Goal: Transaction & Acquisition: Purchase product/service

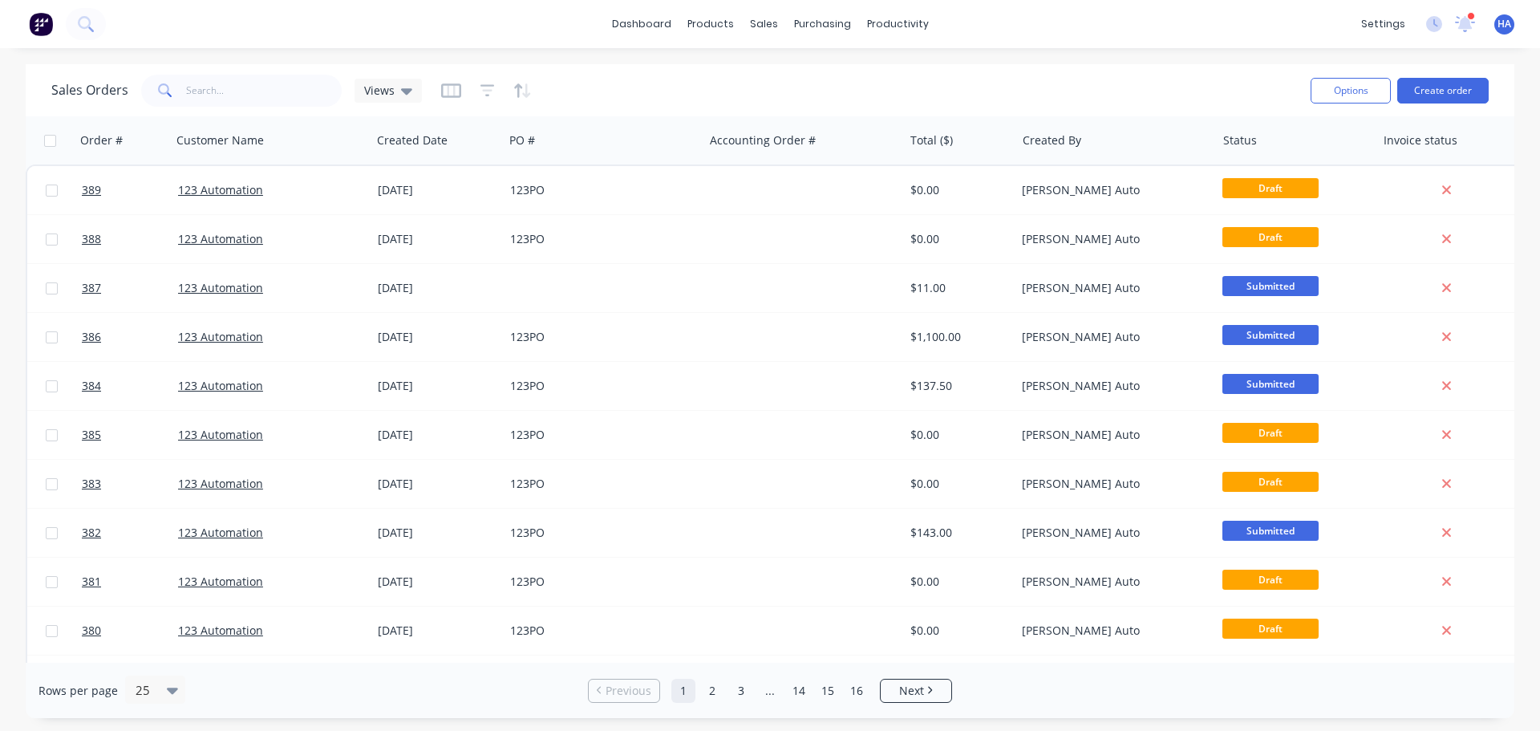
scroll to position [0, 22]
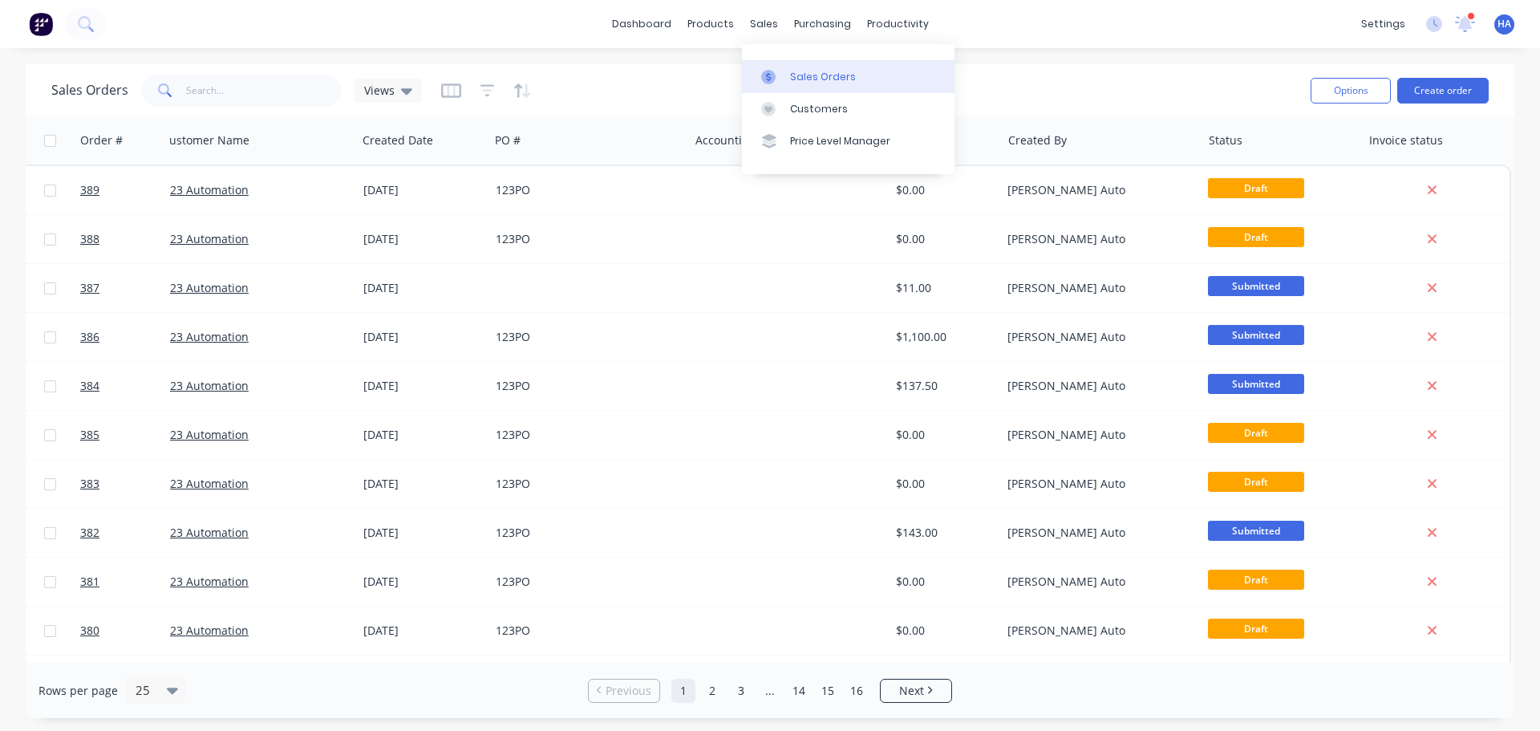
click at [803, 71] on div "Sales Orders" at bounding box center [823, 77] width 66 height 14
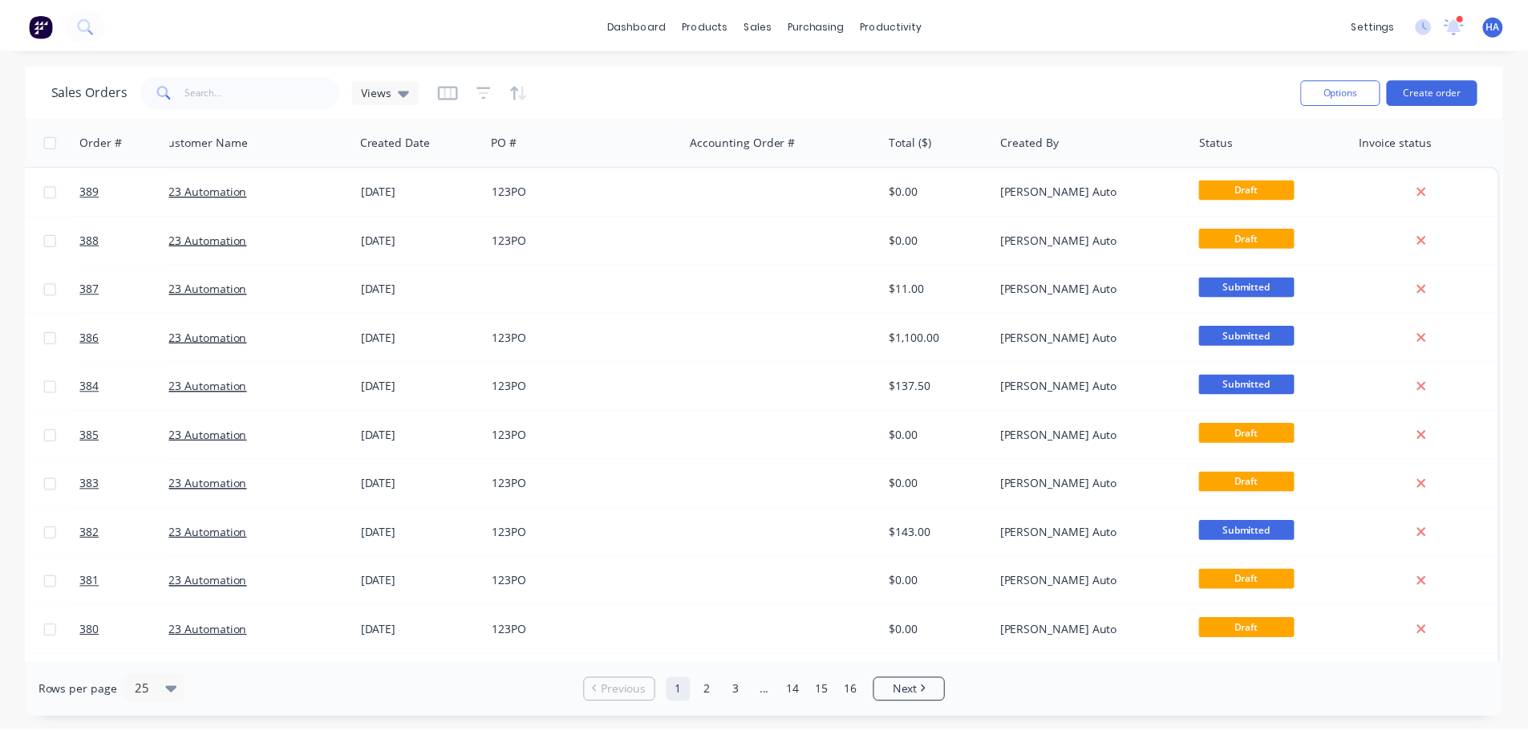
scroll to position [0, 0]
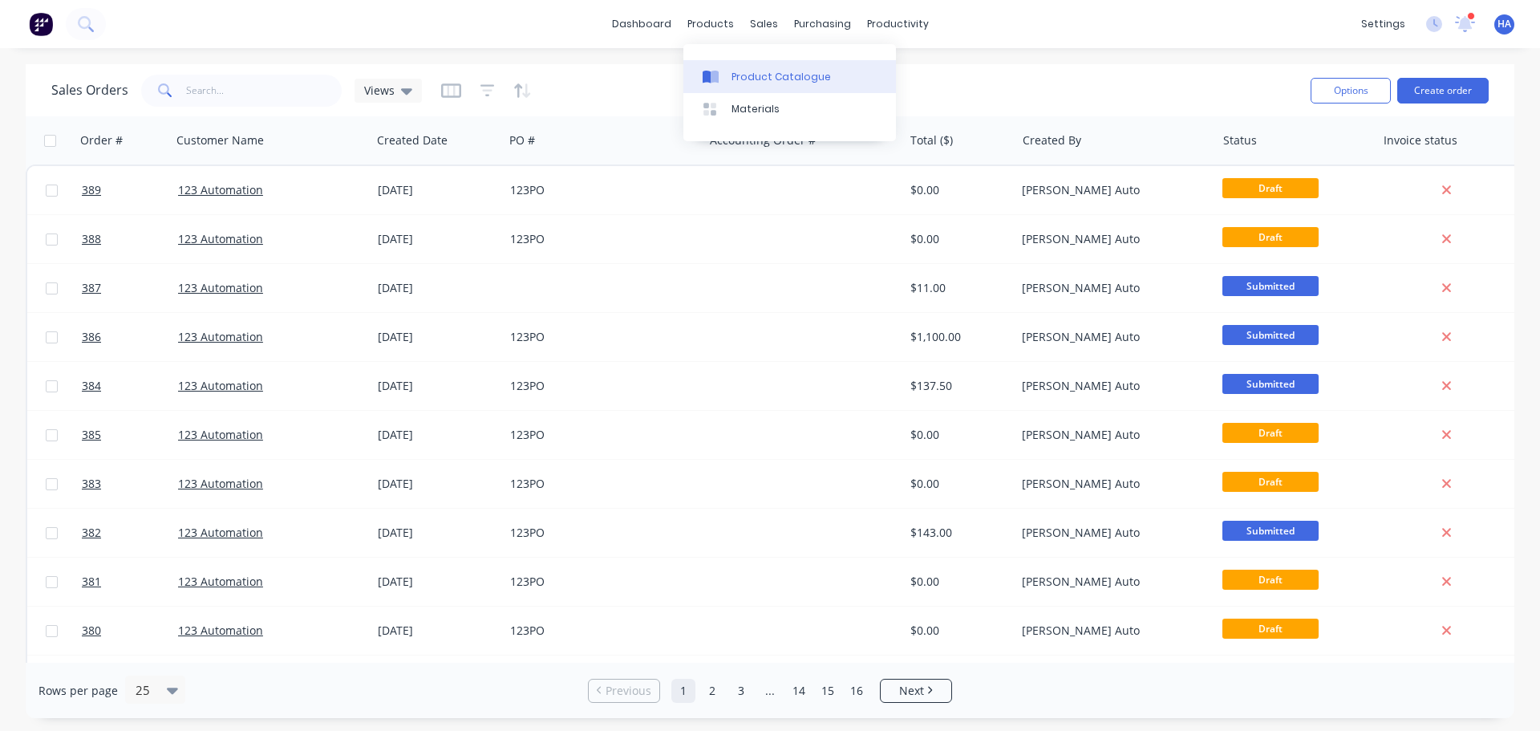
click at [736, 73] on div "Product Catalogue" at bounding box center [781, 77] width 99 height 14
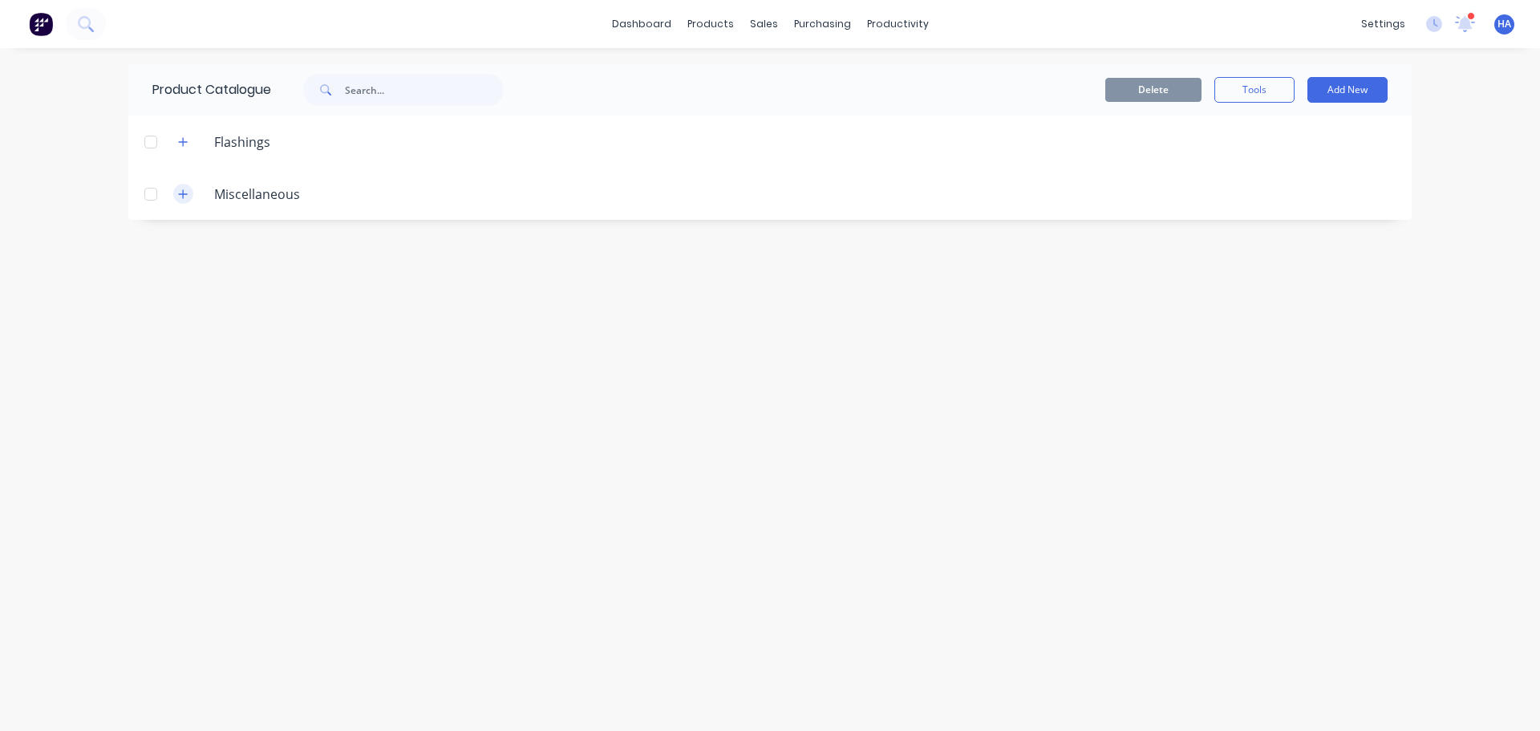
click at [185, 199] on icon "button" at bounding box center [183, 193] width 10 height 11
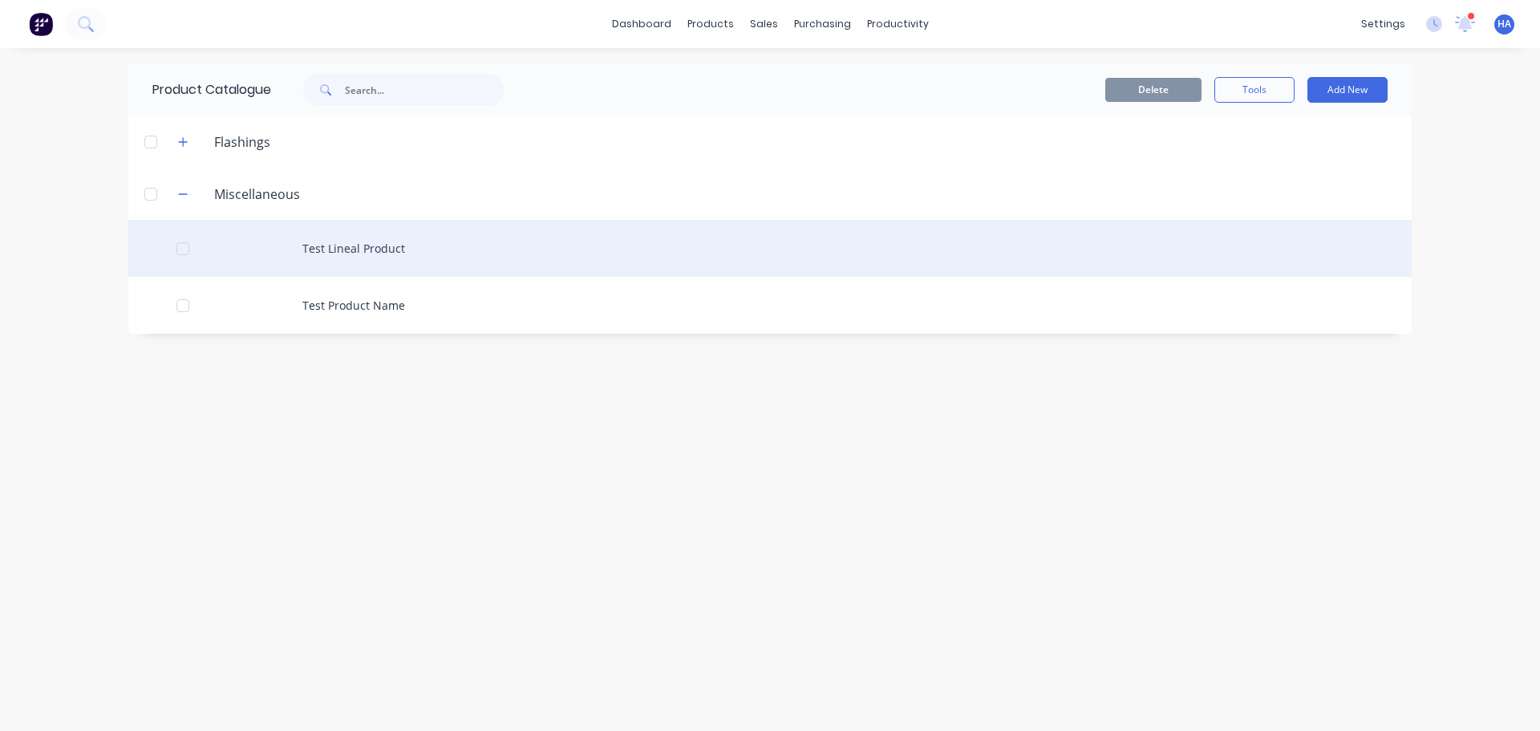
click at [180, 249] on div at bounding box center [183, 249] width 32 height 32
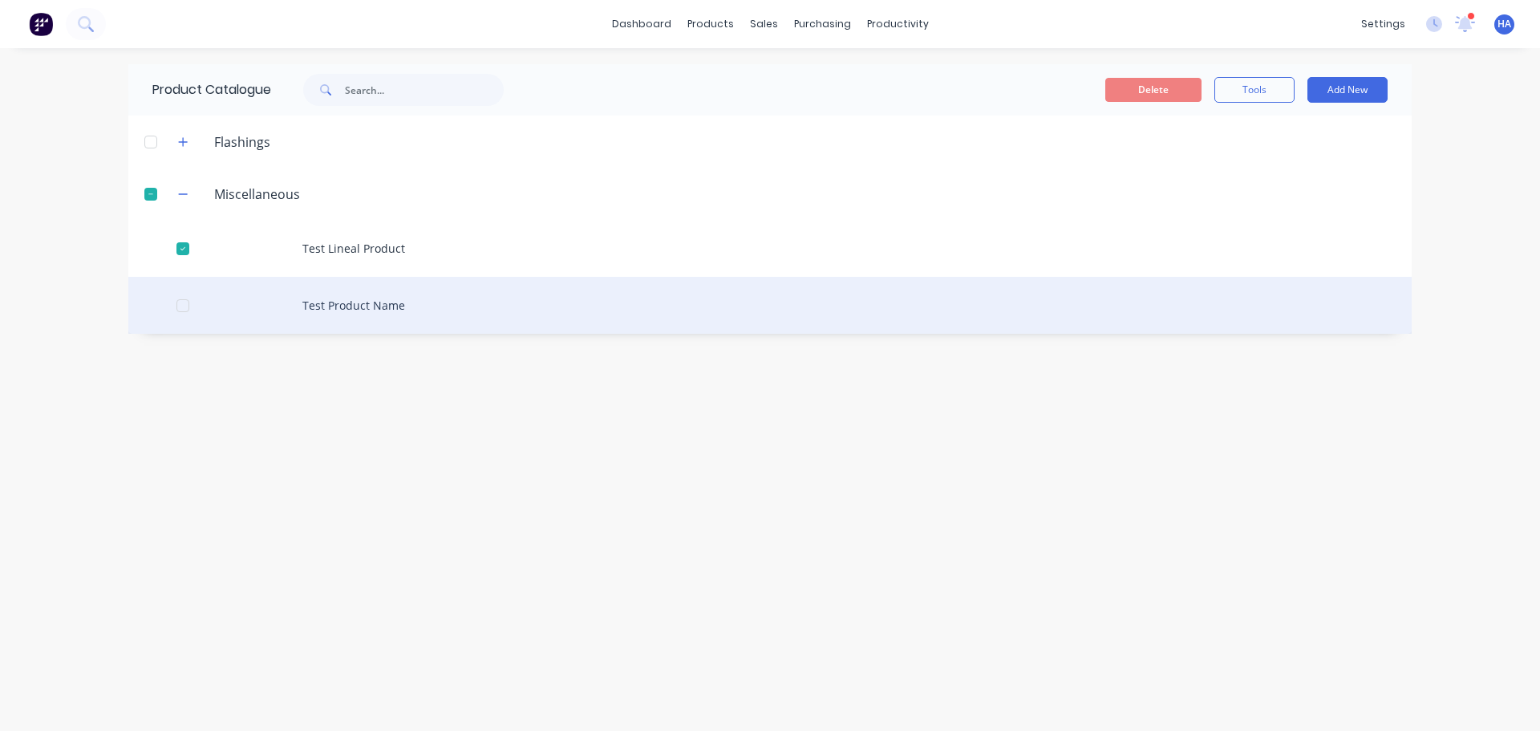
click at [178, 306] on div at bounding box center [183, 306] width 32 height 32
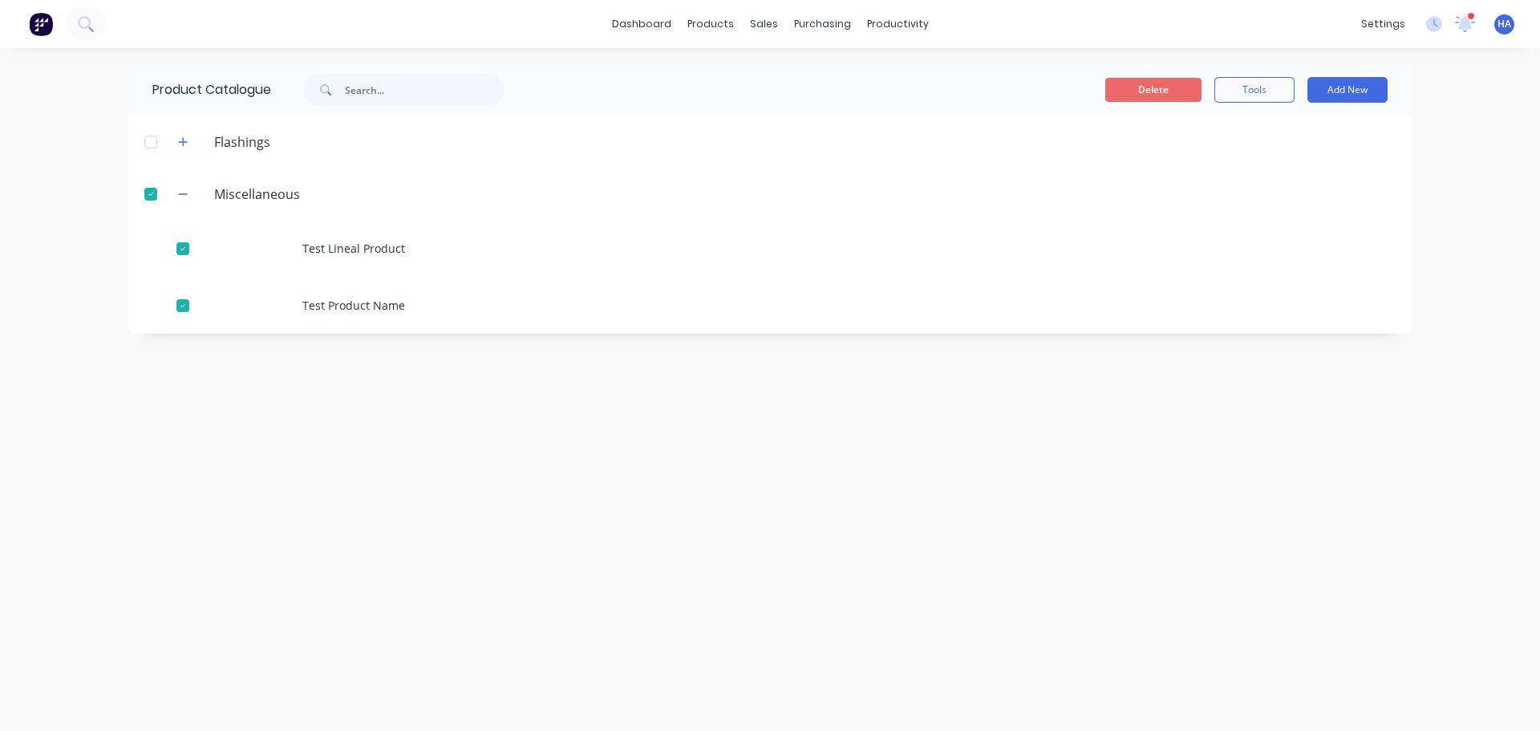
click at [1145, 90] on button "Delete" at bounding box center [1153, 90] width 96 height 24
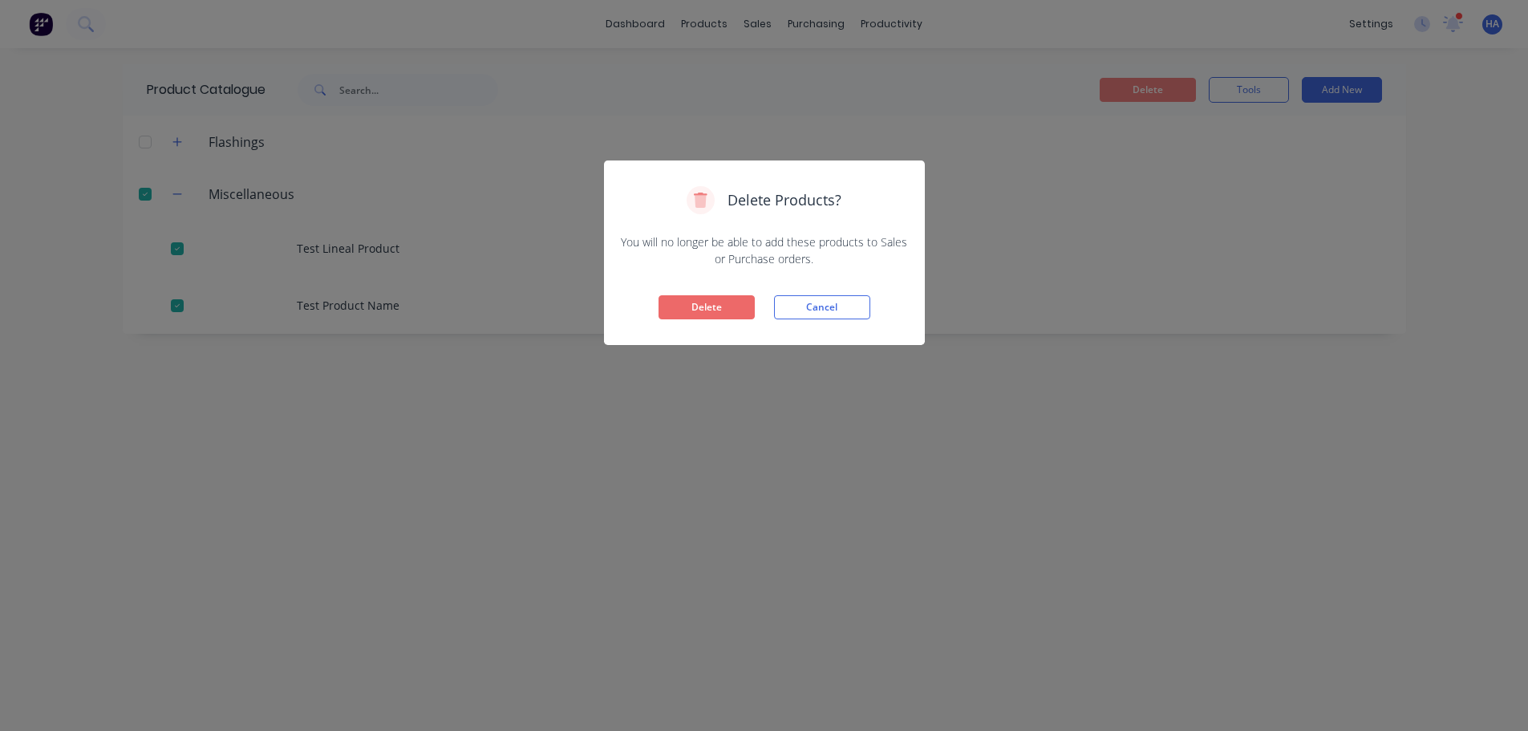
click at [699, 307] on button "Delete" at bounding box center [707, 307] width 96 height 24
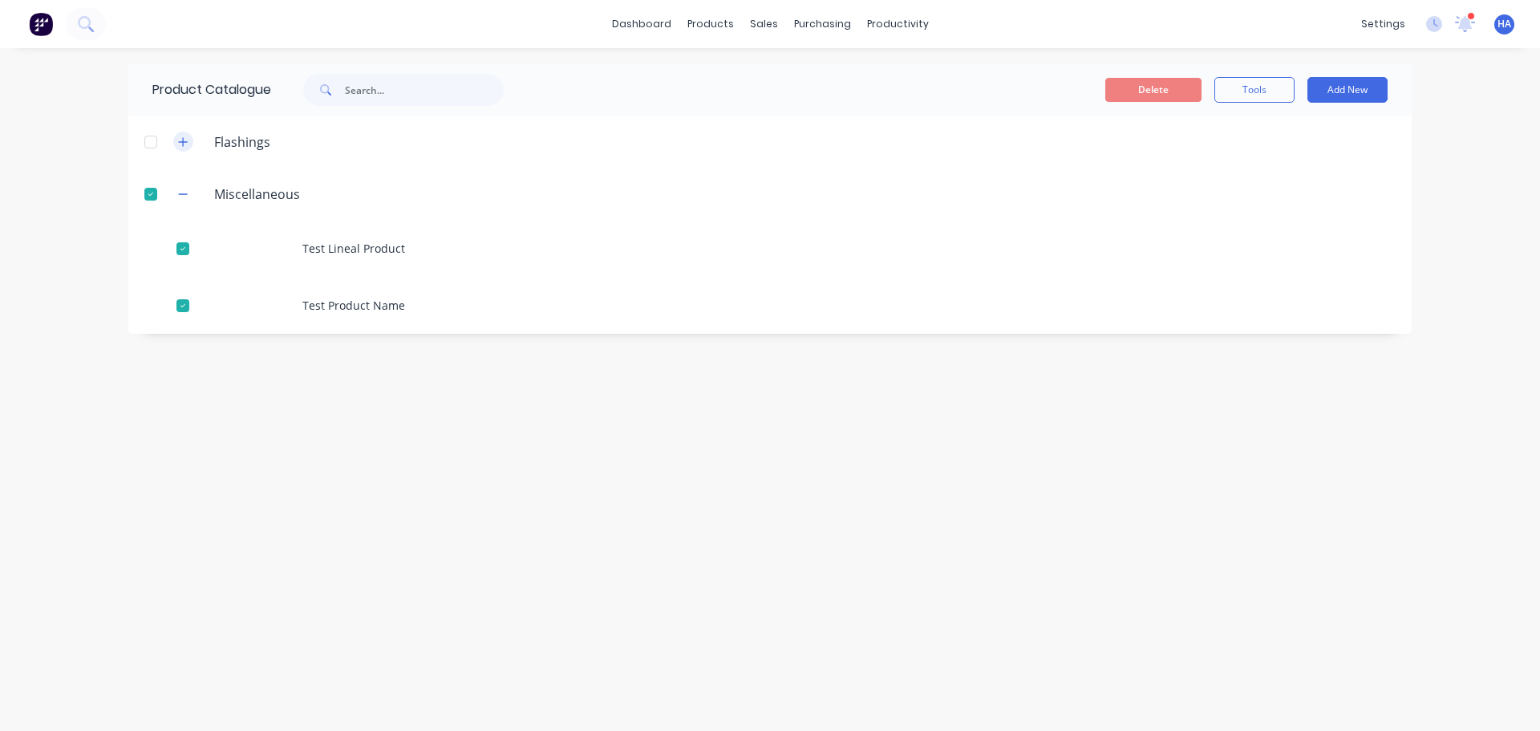
click at [188, 138] on button "button" at bounding box center [183, 142] width 20 height 20
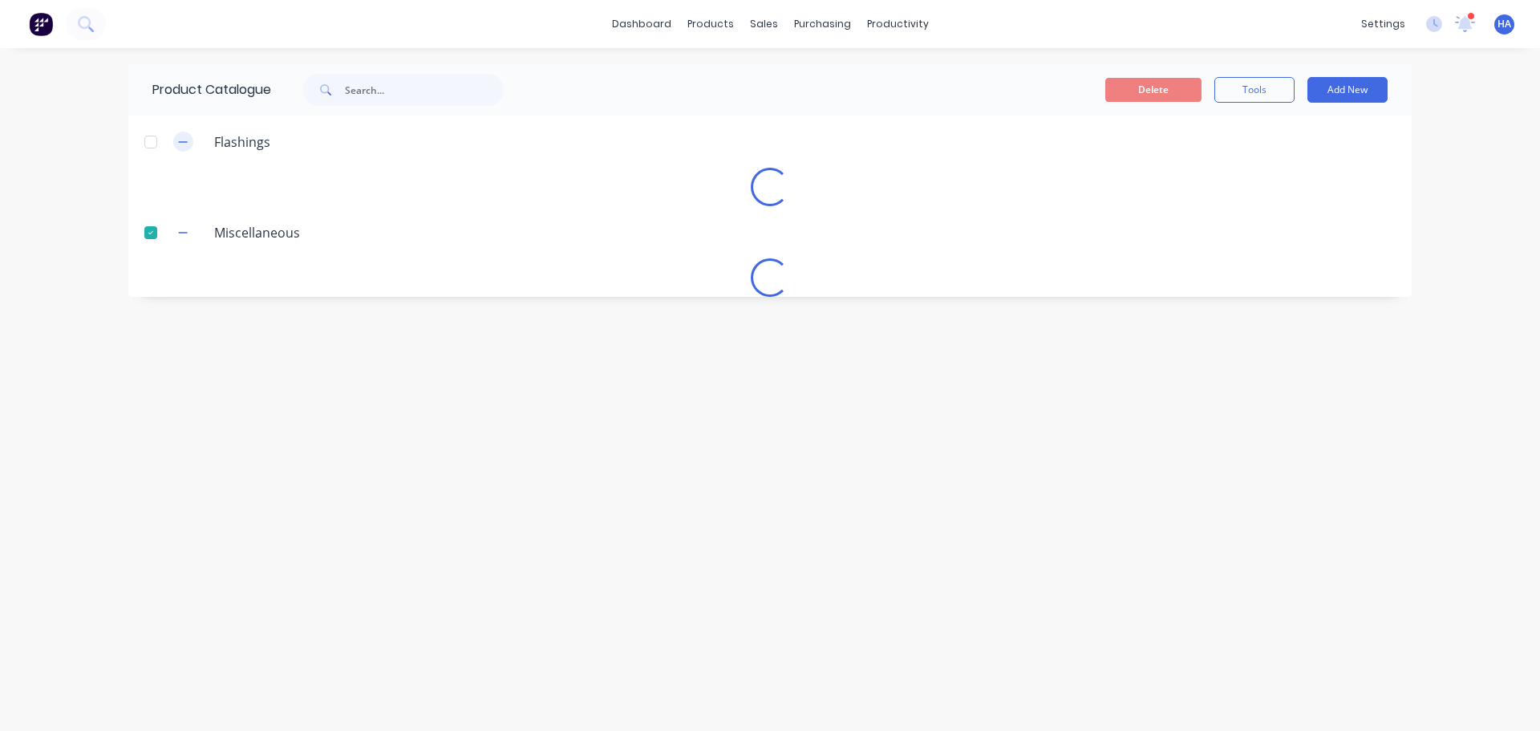
click at [185, 140] on icon "button" at bounding box center [183, 141] width 10 height 11
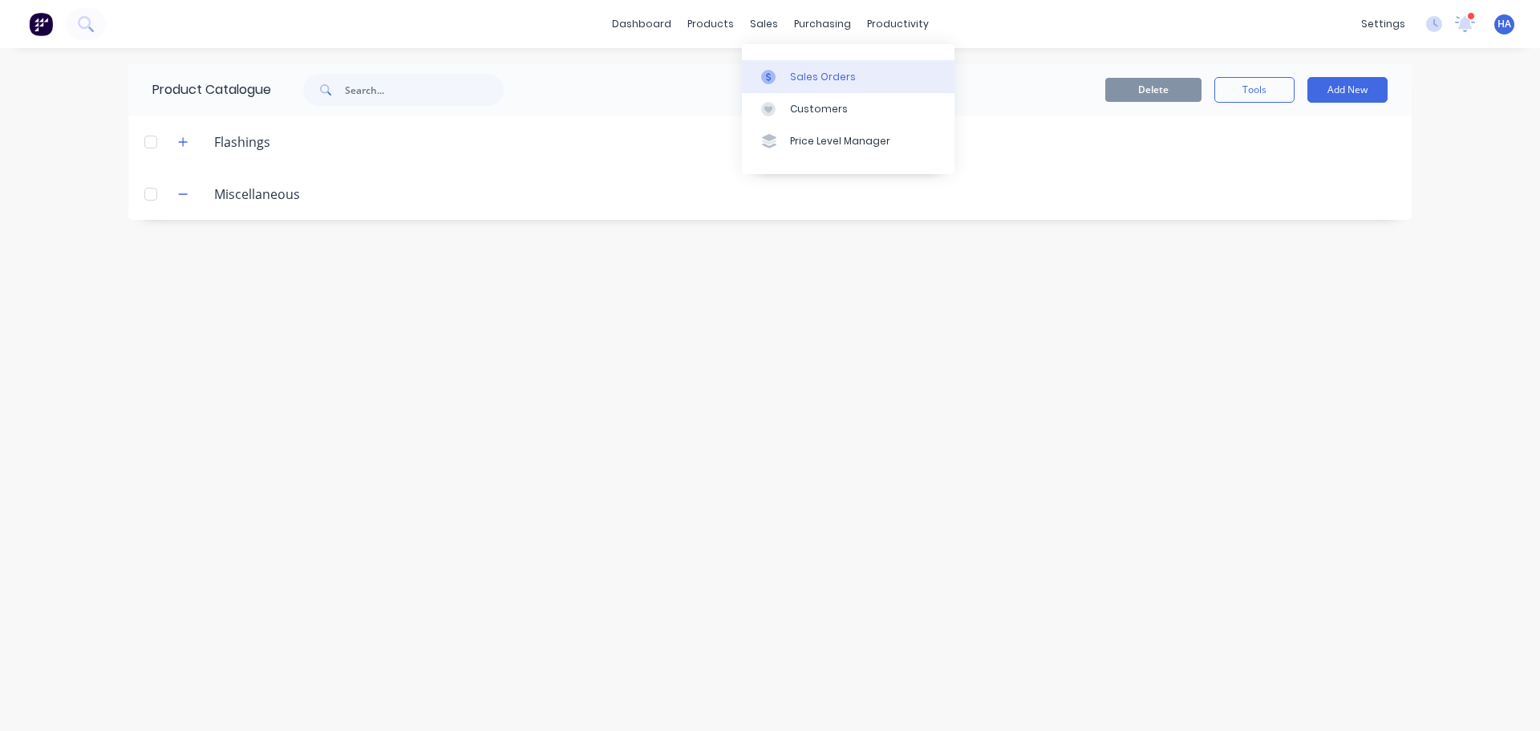
click at [805, 79] on div "Sales Orders" at bounding box center [823, 77] width 66 height 14
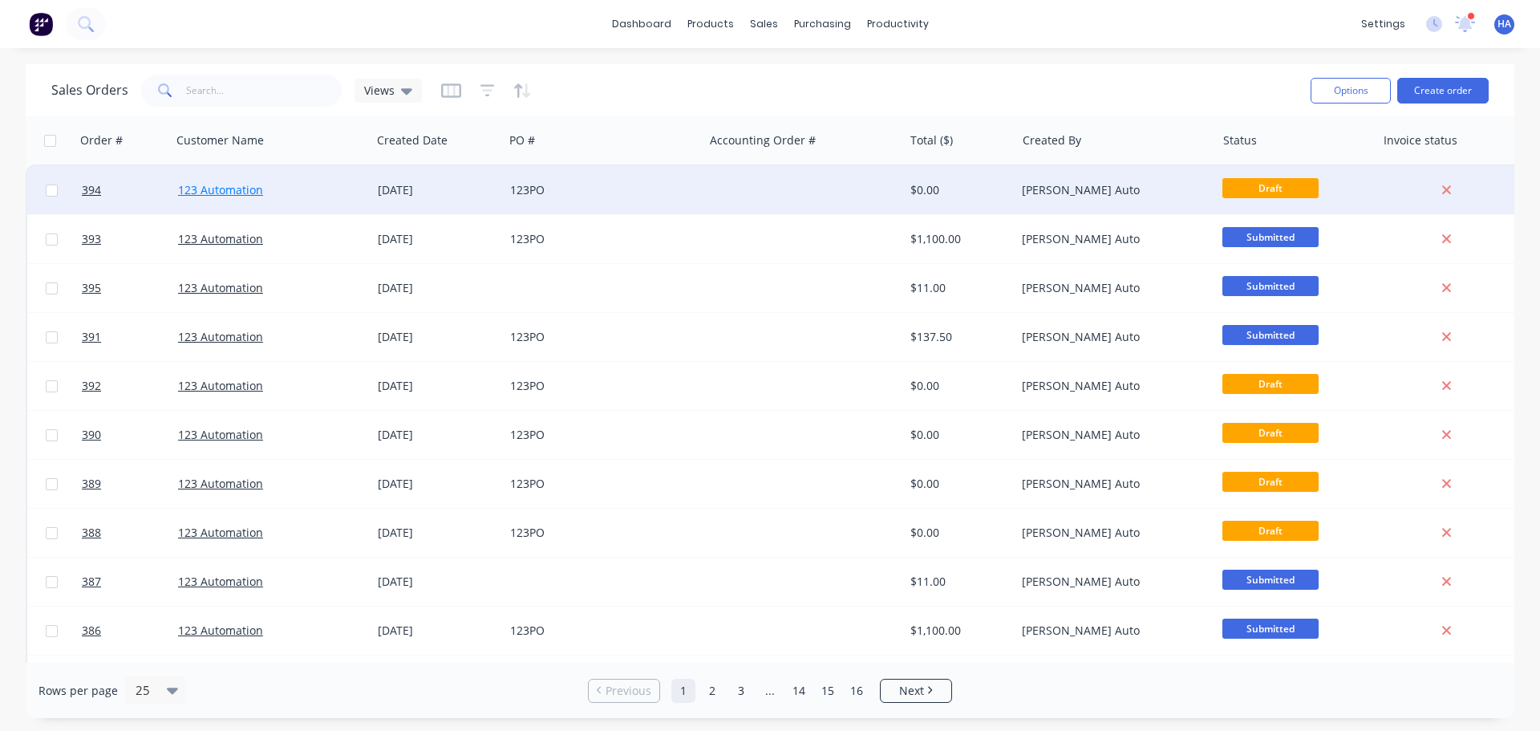
click at [230, 192] on link "123 Automation" at bounding box center [220, 189] width 85 height 15
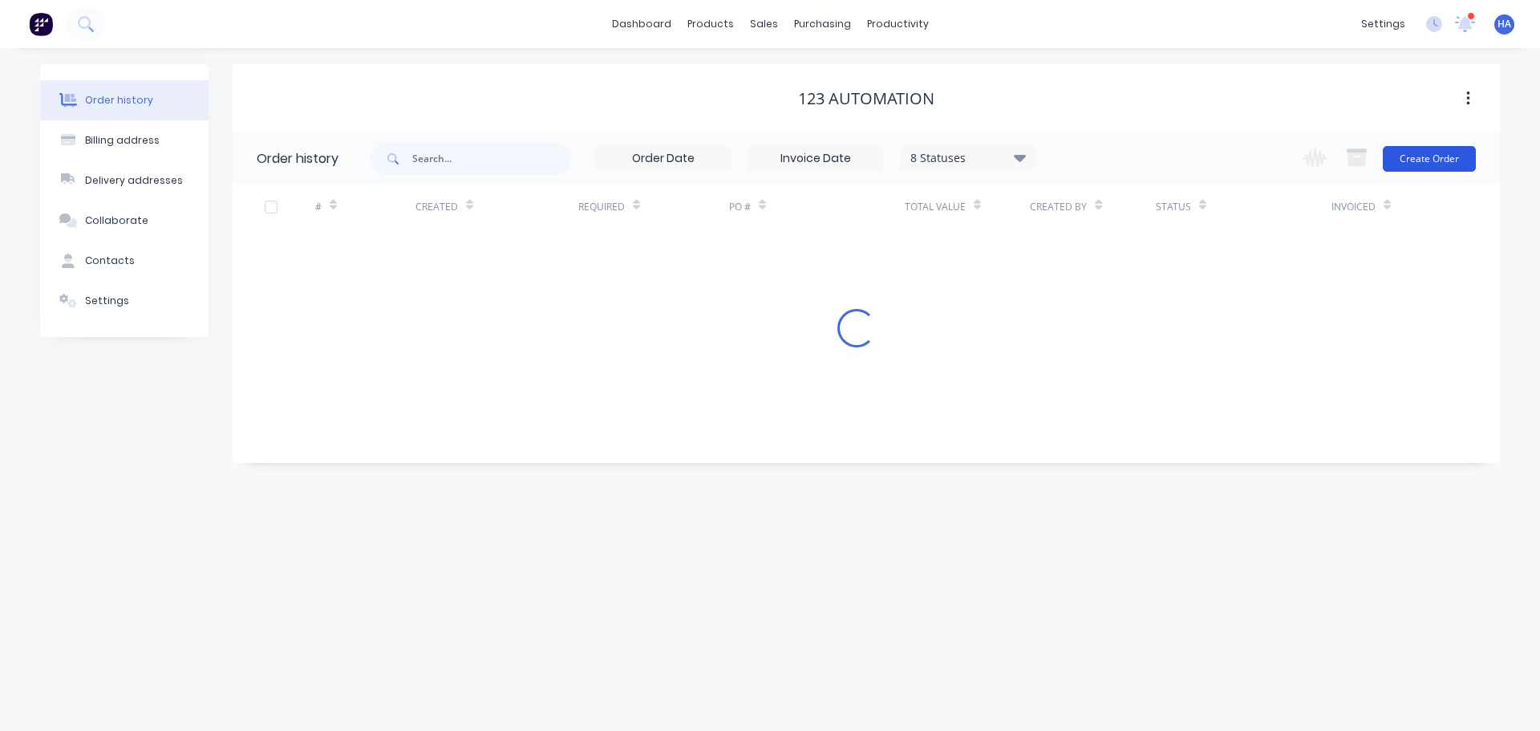
click at [1446, 165] on button "Create Order" at bounding box center [1429, 159] width 93 height 26
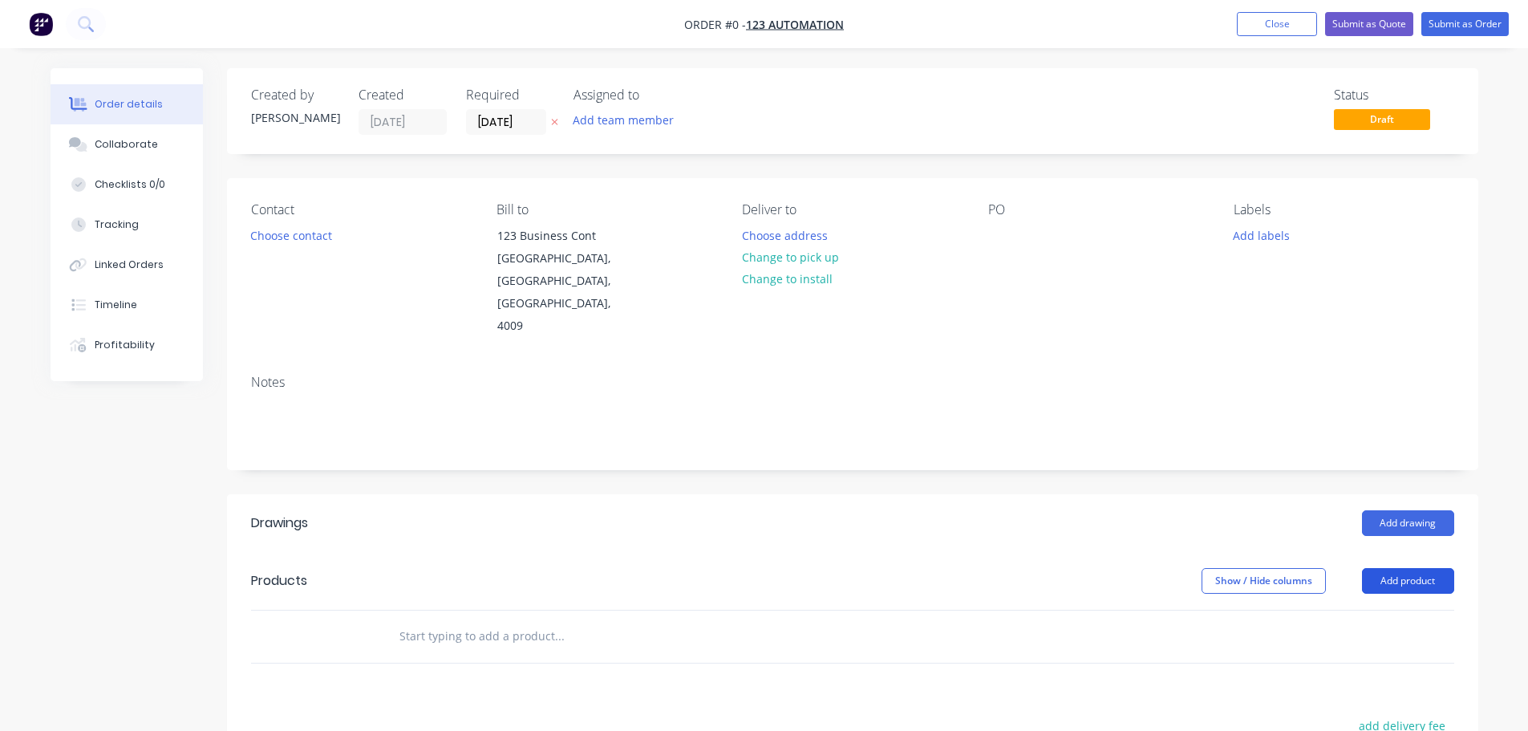
click at [1409, 568] on button "Add product" at bounding box center [1408, 581] width 92 height 26
click at [1392, 642] on div "Basic product" at bounding box center [1378, 653] width 124 height 23
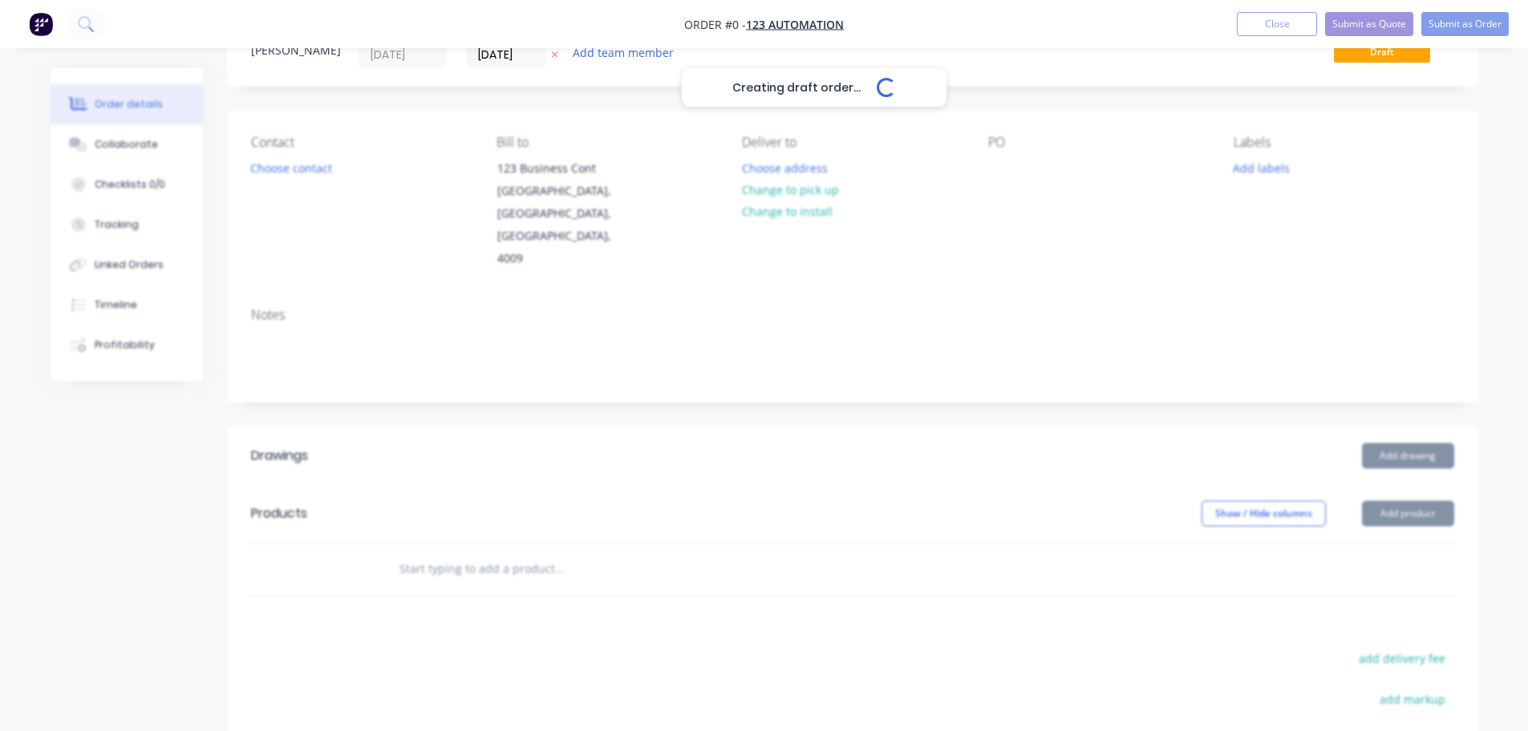
scroll to position [160, 0]
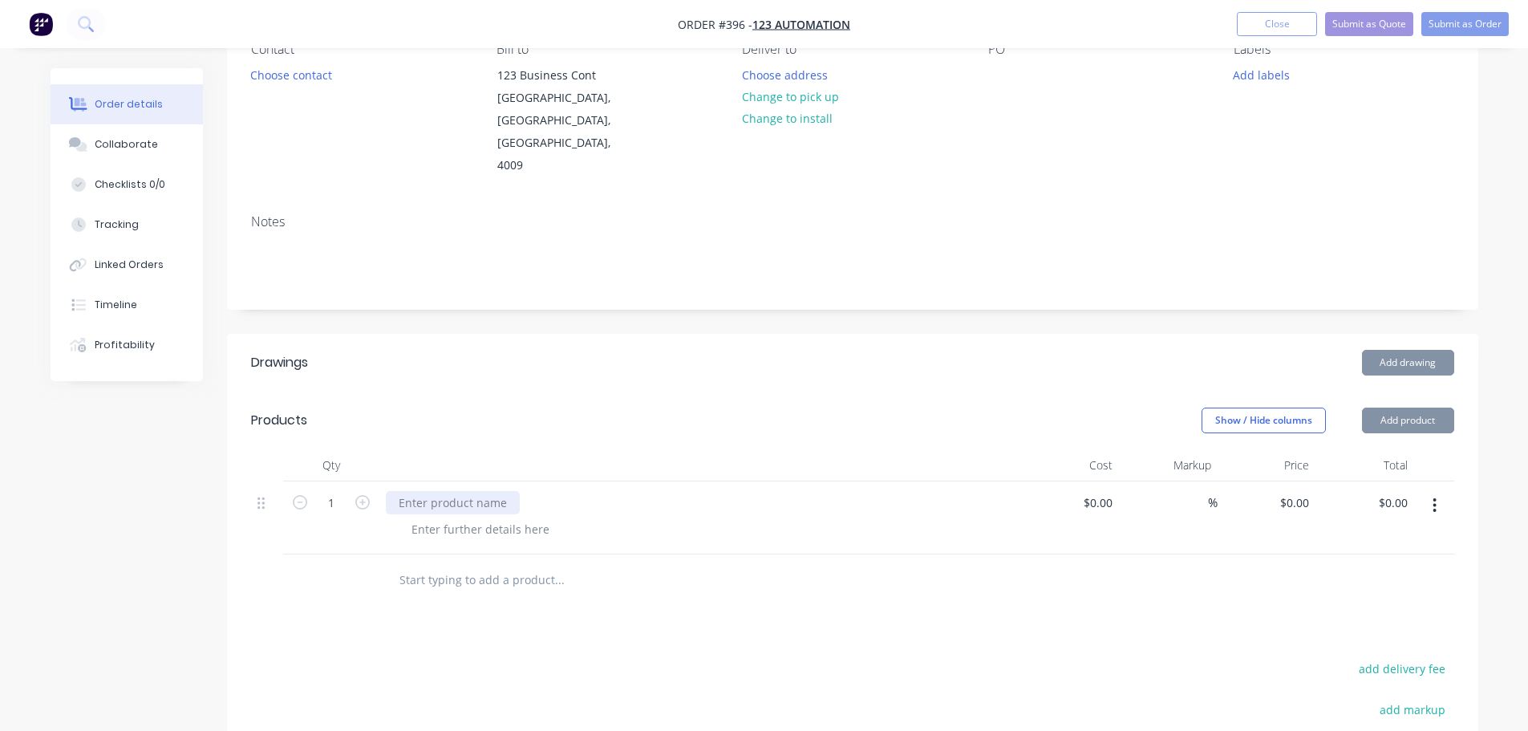
click at [448, 491] on div at bounding box center [453, 502] width 134 height 23
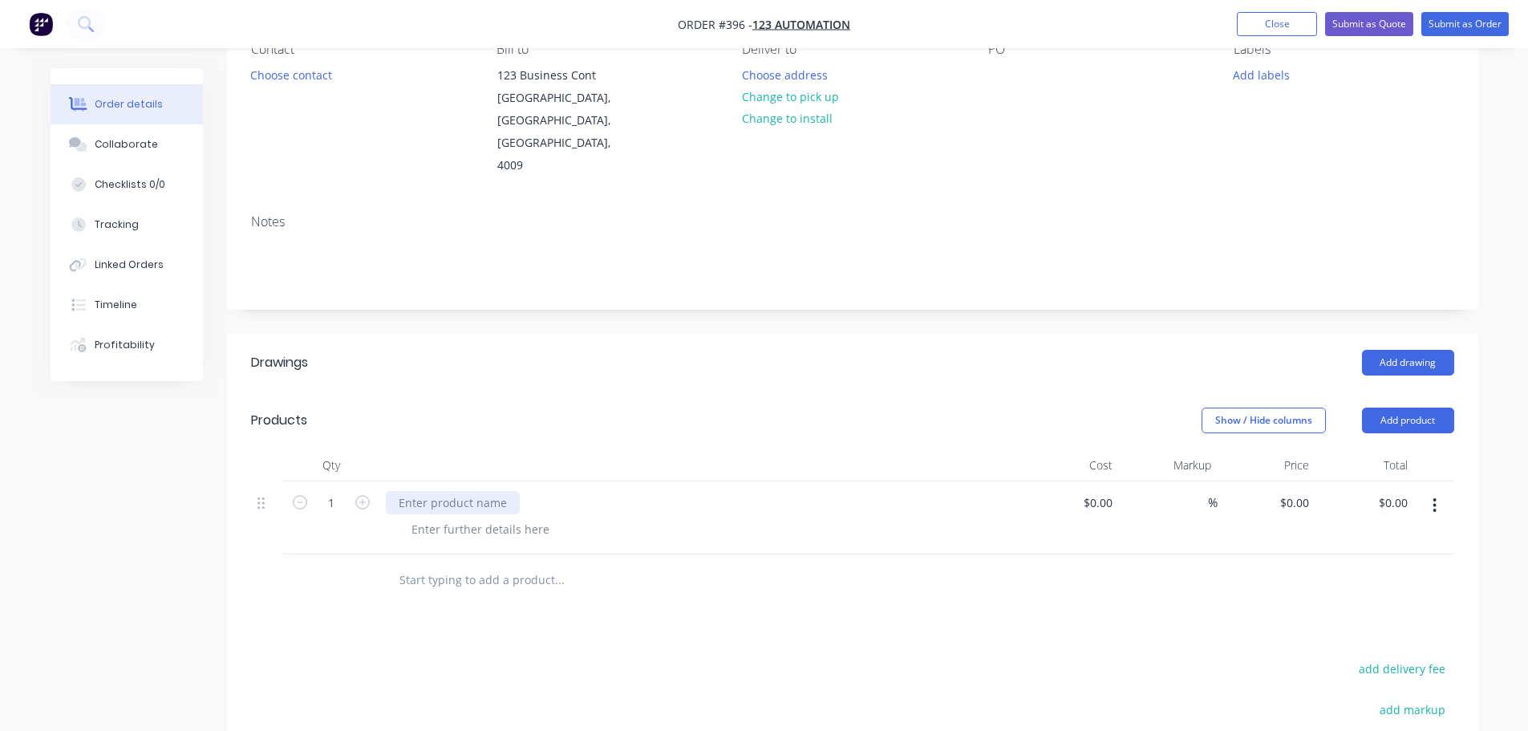
click at [464, 491] on div at bounding box center [453, 502] width 134 height 23
click at [1303, 491] on input "0" at bounding box center [1297, 502] width 37 height 23
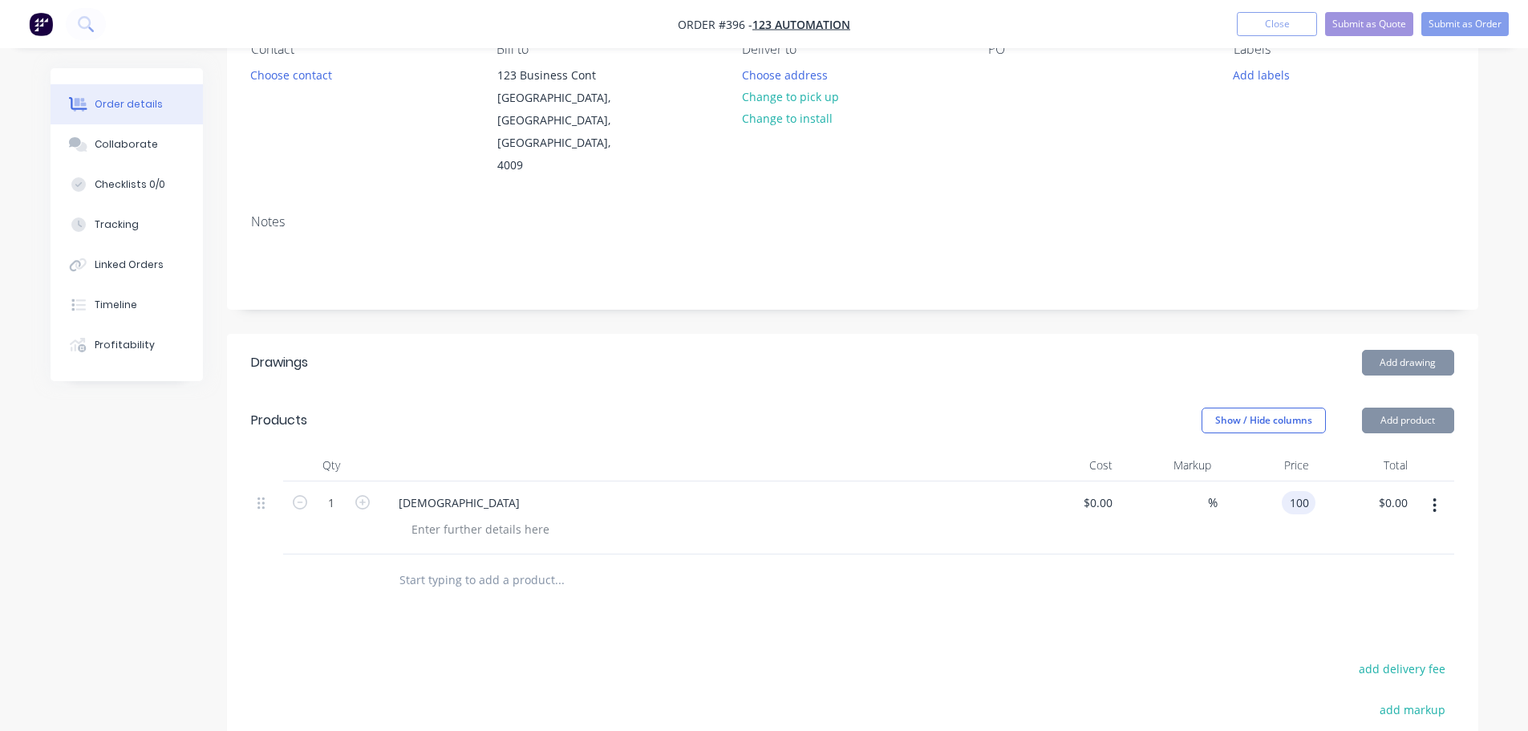
type input "$100.00"
click at [1267, 554] on div at bounding box center [852, 580] width 1203 height 52
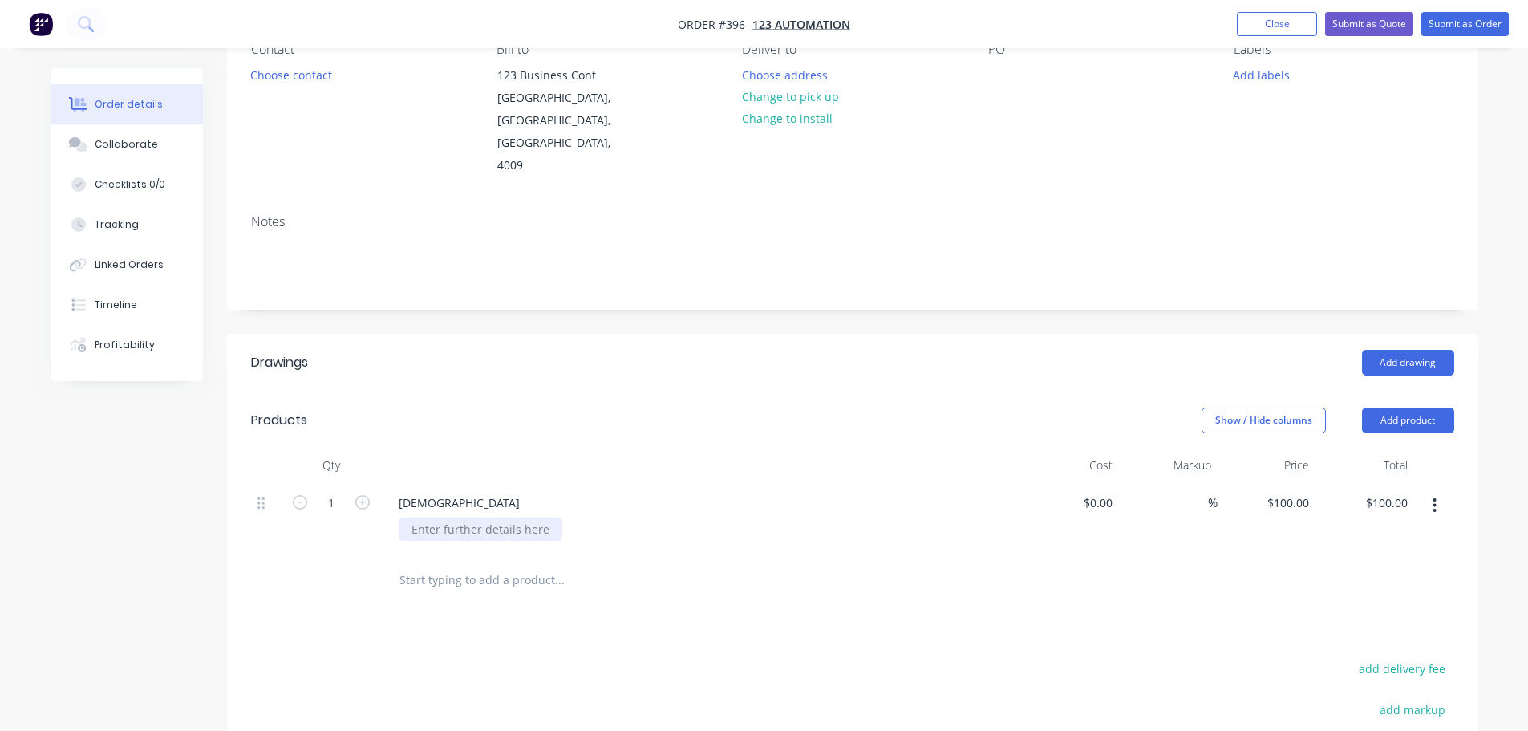
drag, startPoint x: 504, startPoint y: 483, endPoint x: 456, endPoint y: 469, distance: 49.3
click at [497, 517] on div at bounding box center [481, 528] width 164 height 23
click at [1408, 407] on button "Add product" at bounding box center [1408, 420] width 92 height 26
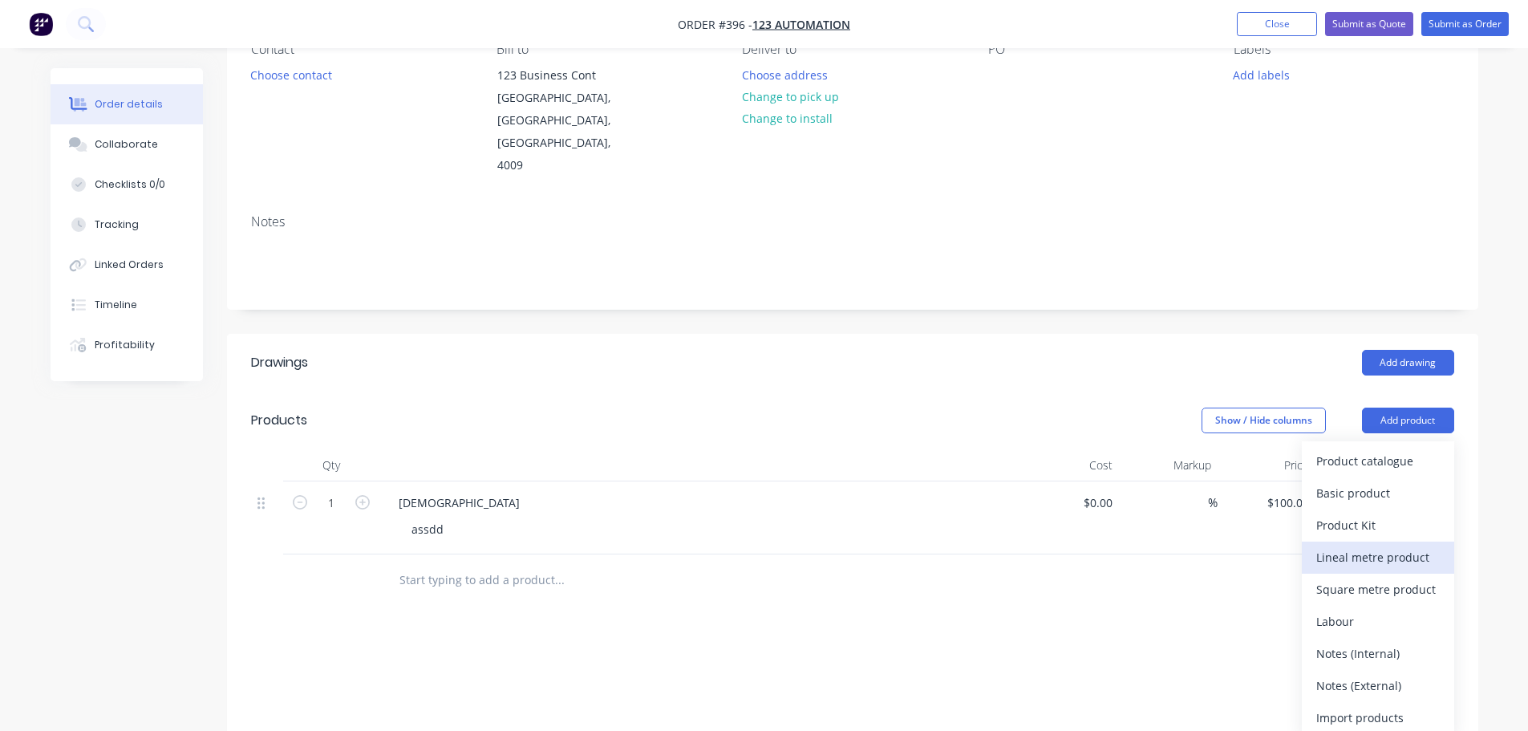
click at [1417, 545] on div "Lineal metre product" at bounding box center [1378, 556] width 124 height 23
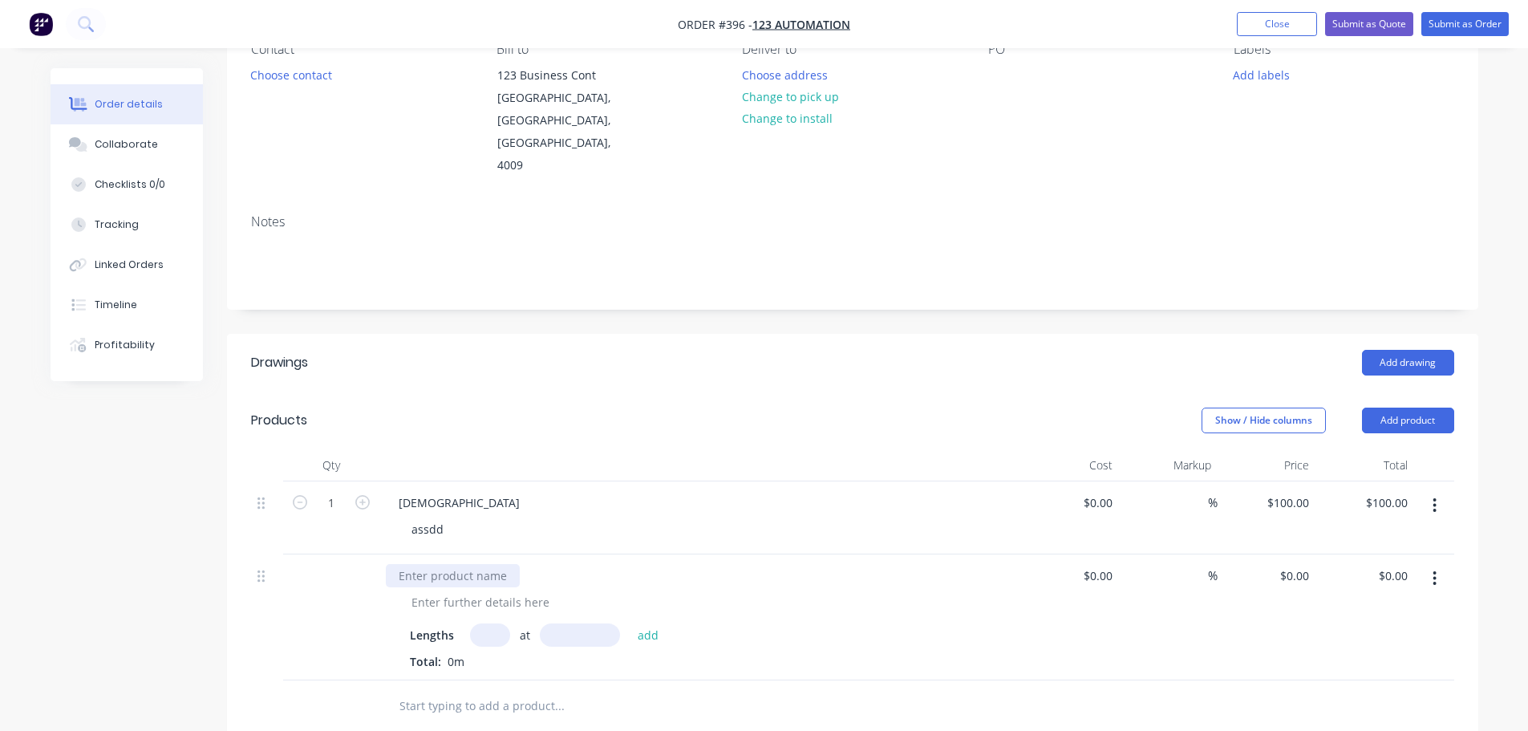
click at [468, 564] on div at bounding box center [453, 575] width 134 height 23
click at [489, 623] on input "text" at bounding box center [490, 634] width 40 height 23
type input "1"
click at [603, 623] on input "text" at bounding box center [580, 634] width 80 height 23
type input "1000"
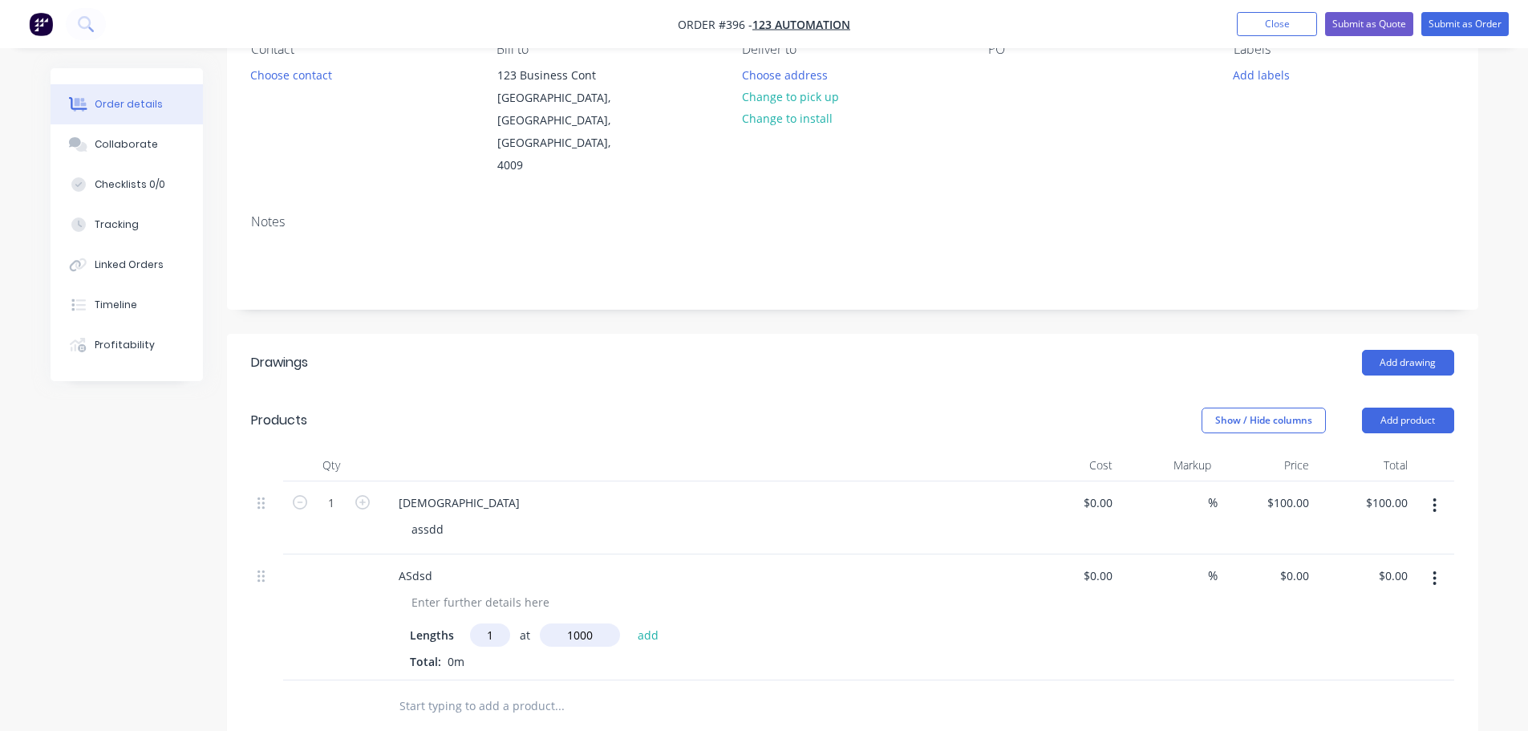
click at [630, 623] on button "add" at bounding box center [649, 634] width 38 height 22
click at [1303, 564] on input "0" at bounding box center [1297, 575] width 37 height 23
type input "$100.00"
click at [1319, 618] on div "$100.00 $0.00" at bounding box center [1364, 630] width 99 height 152
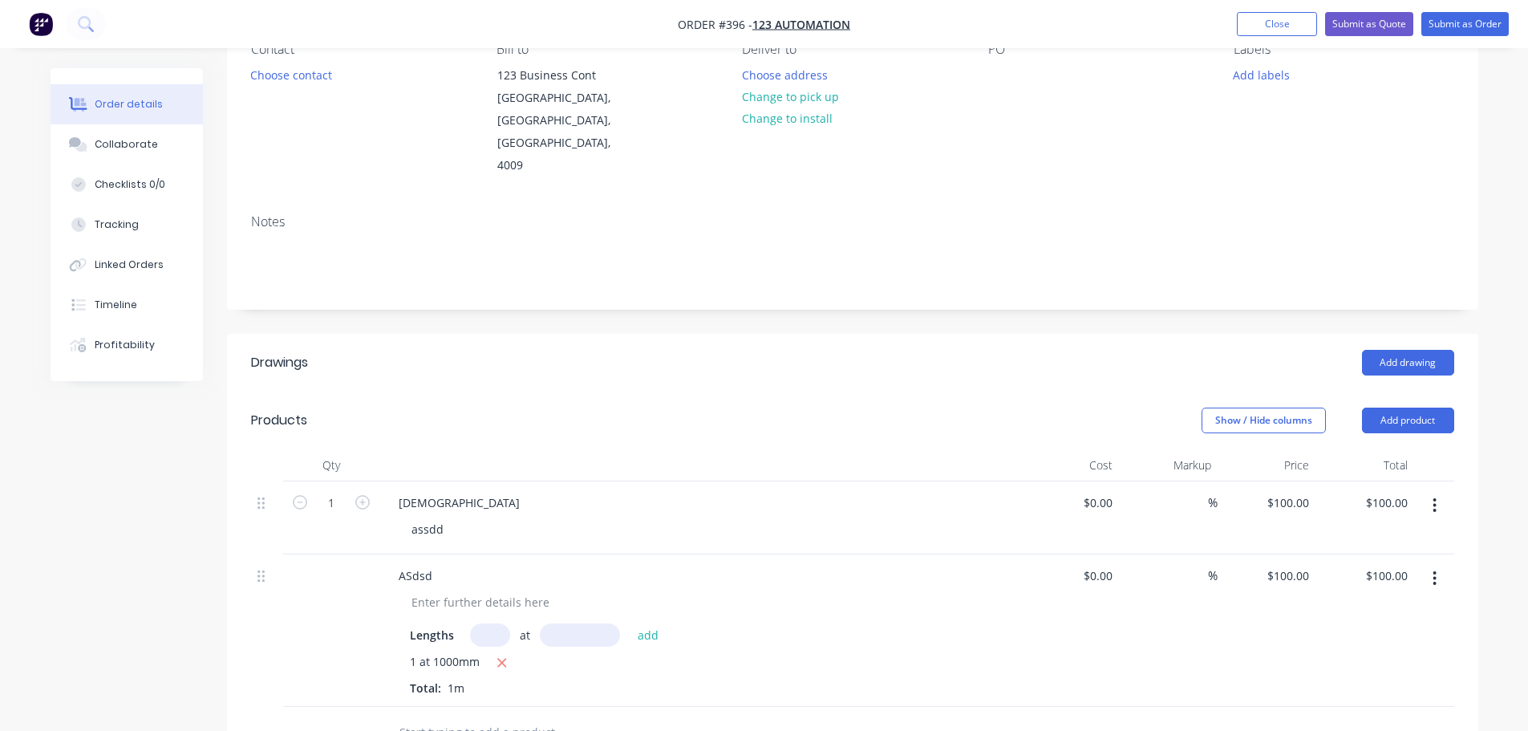
click at [1437, 391] on header "Products Show / Hide columns Add product" at bounding box center [852, 420] width 1251 height 58
click at [1430, 407] on button "Add product" at bounding box center [1408, 420] width 92 height 26
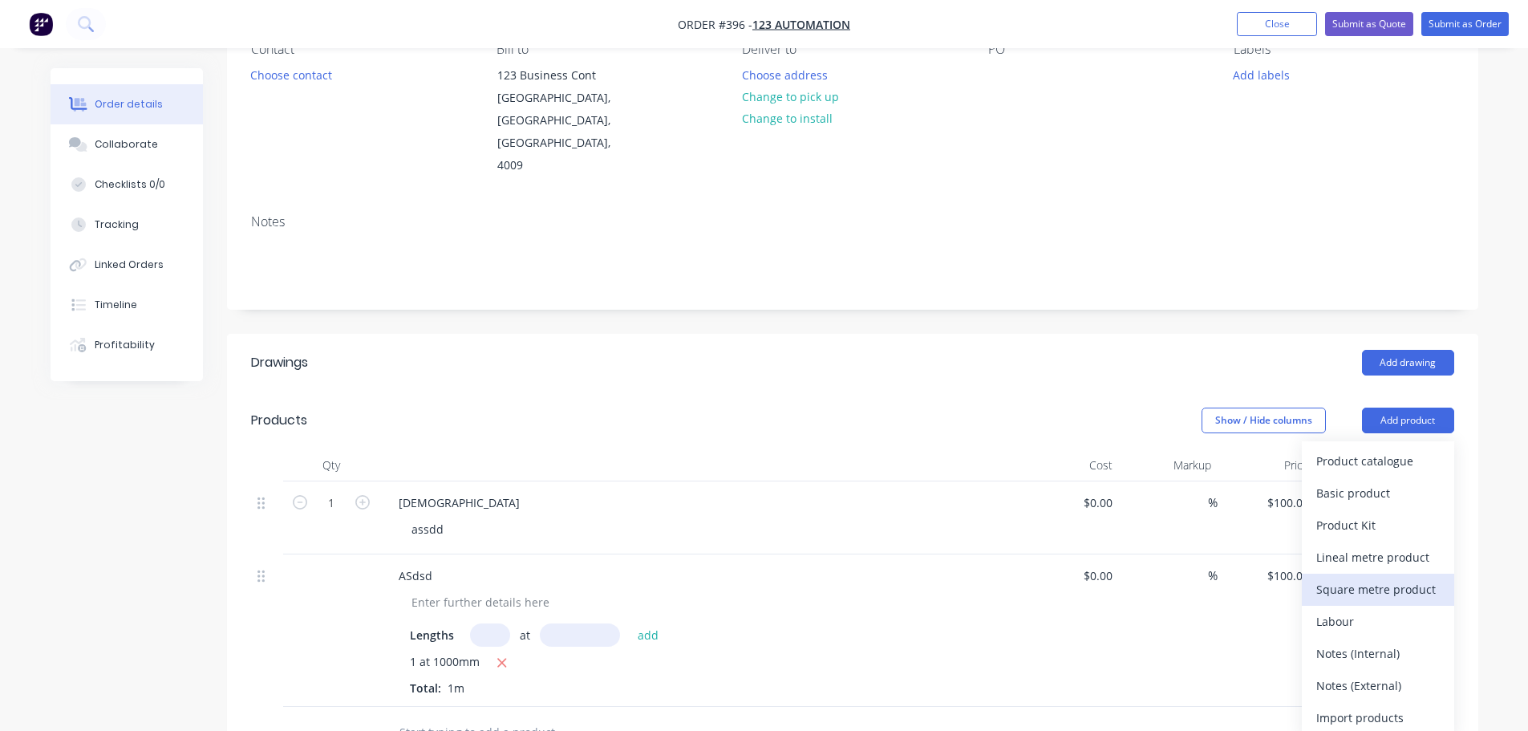
click at [1403, 578] on div "Square metre product" at bounding box center [1378, 589] width 124 height 23
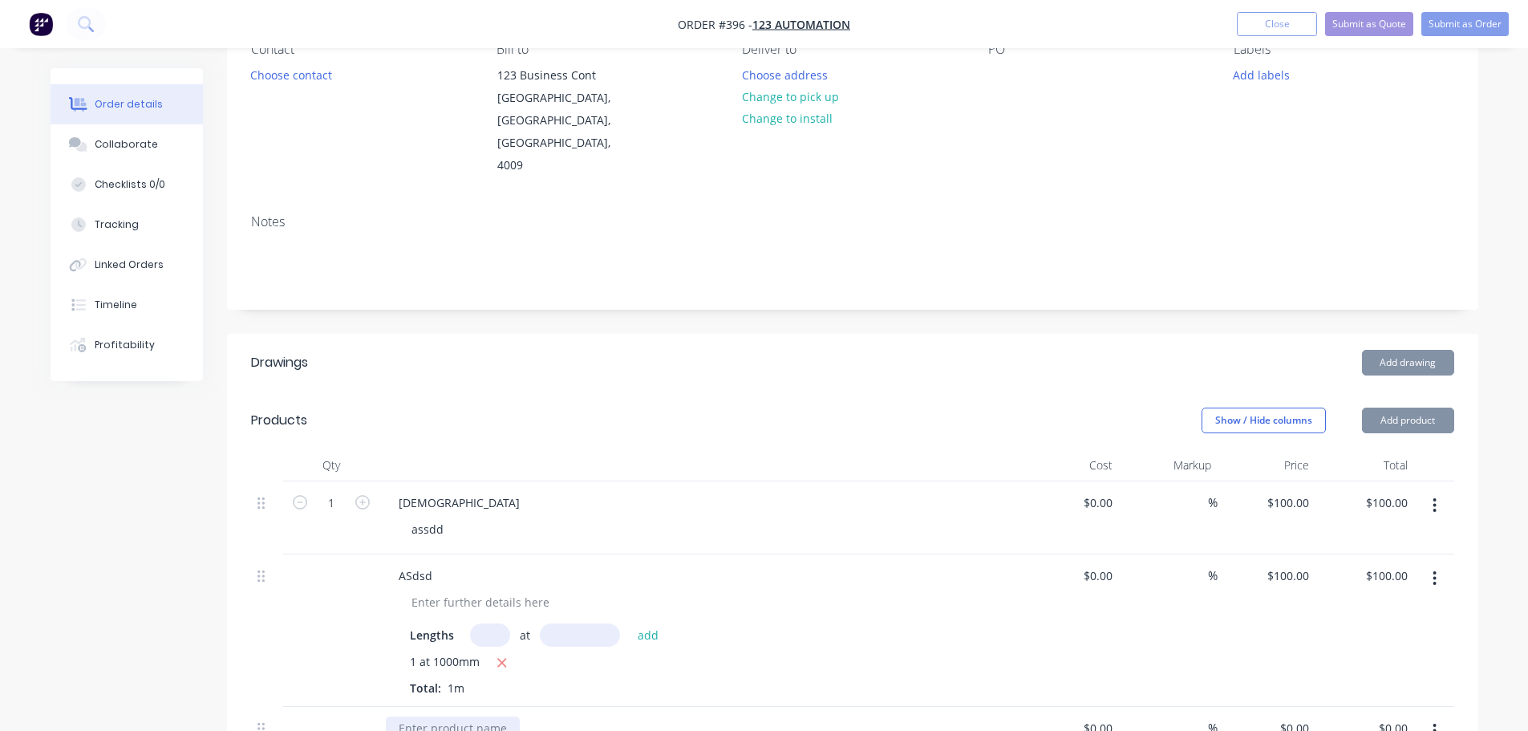
click at [478, 716] on div at bounding box center [453, 727] width 134 height 23
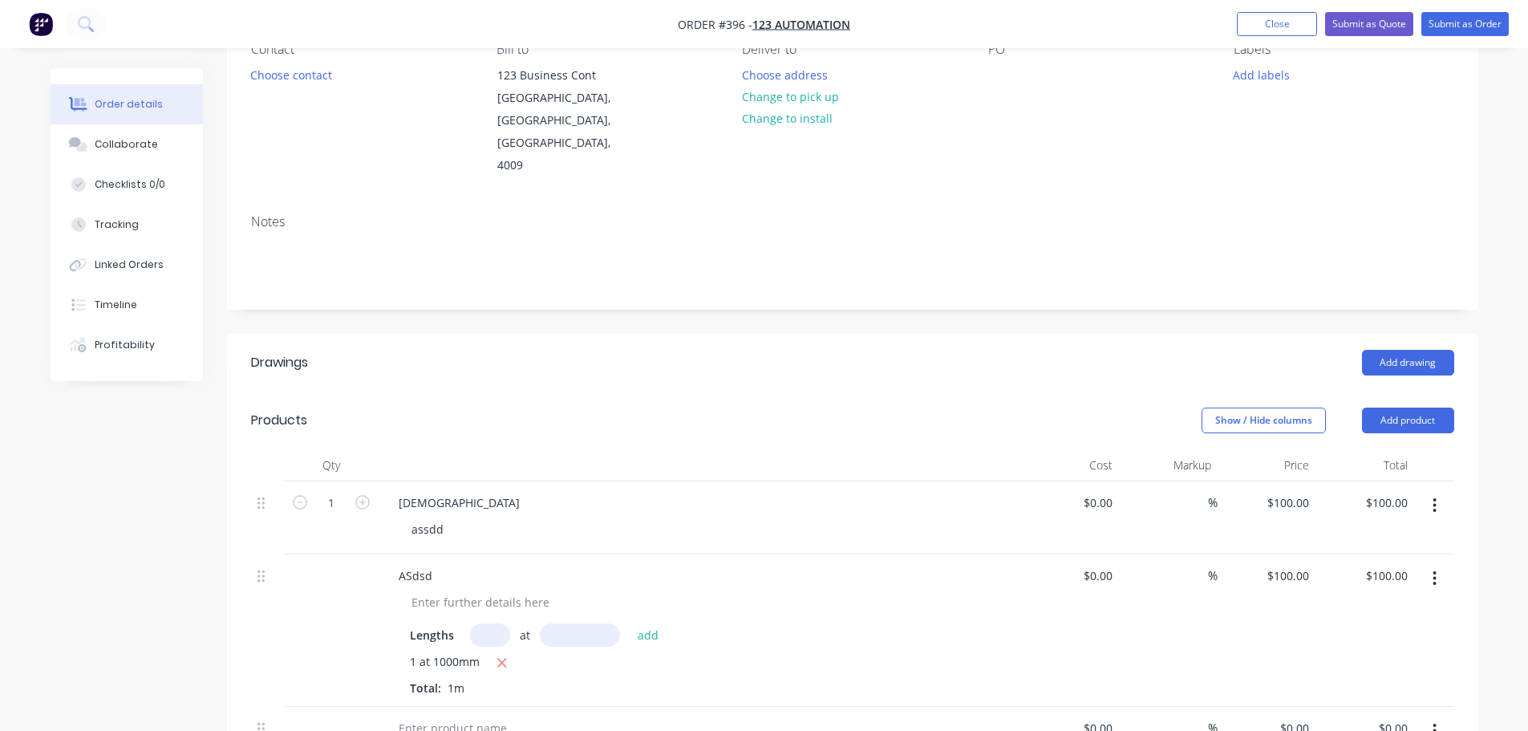
click at [455, 716] on div at bounding box center [700, 727] width 629 height 23
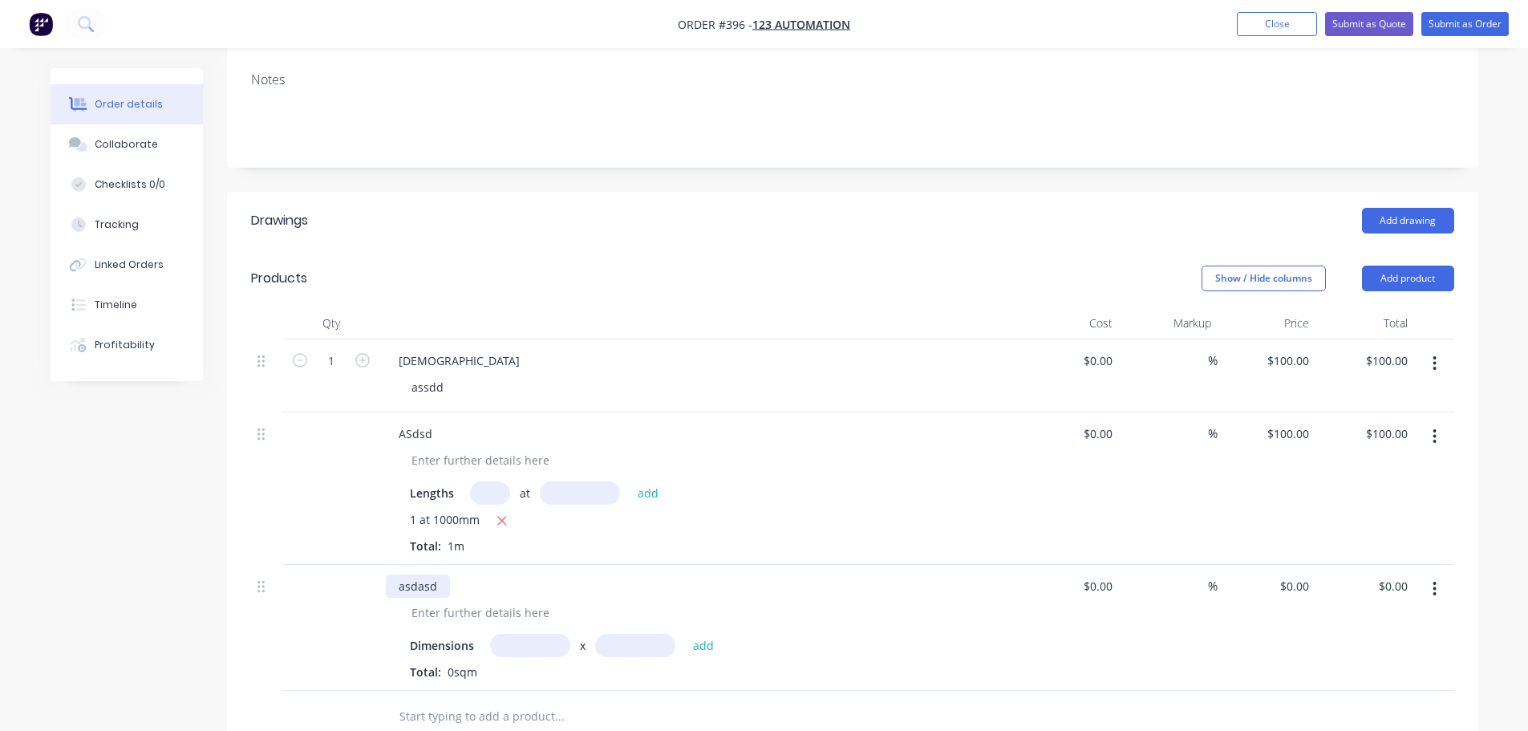
scroll to position [321, 0]
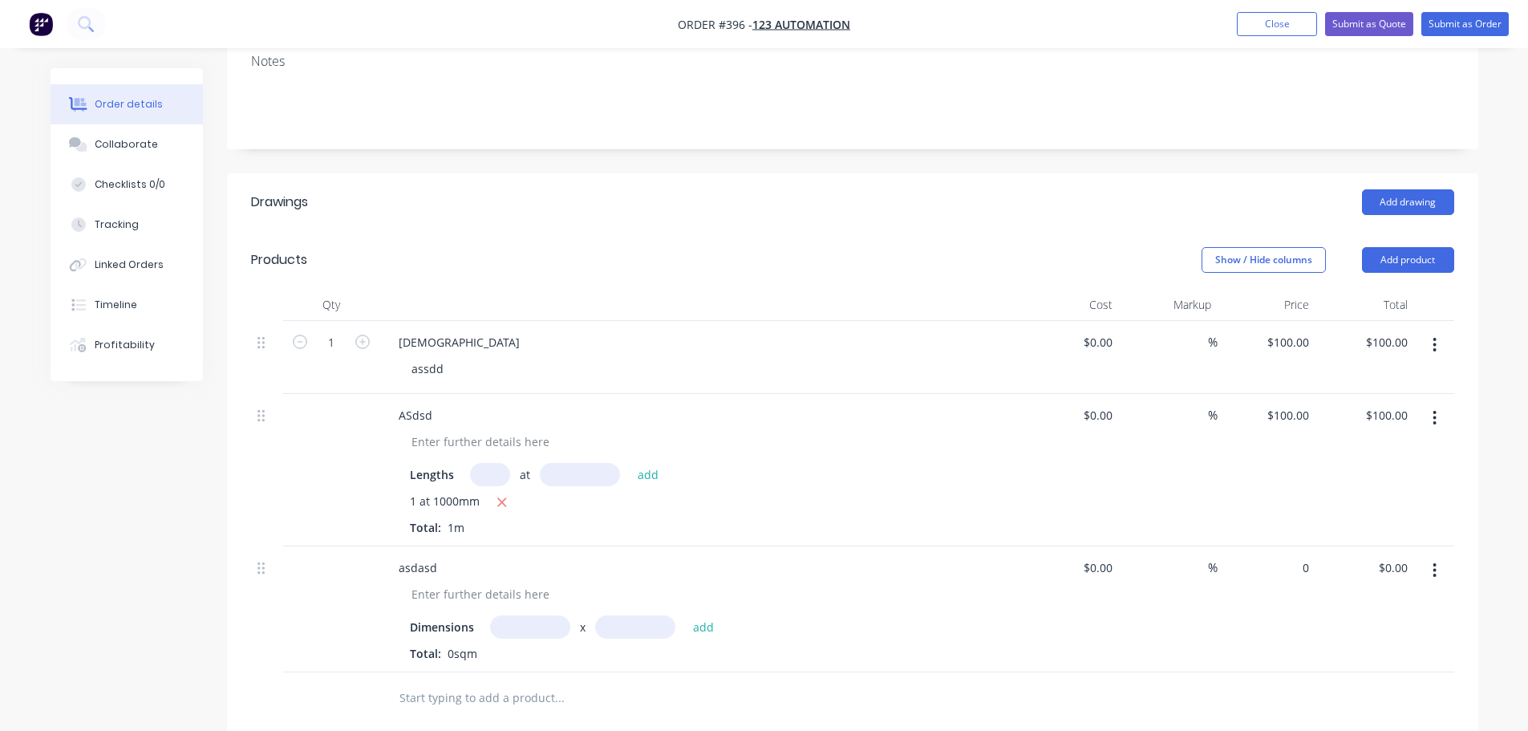
click at [1277, 546] on div "0 $0.00" at bounding box center [1267, 609] width 99 height 126
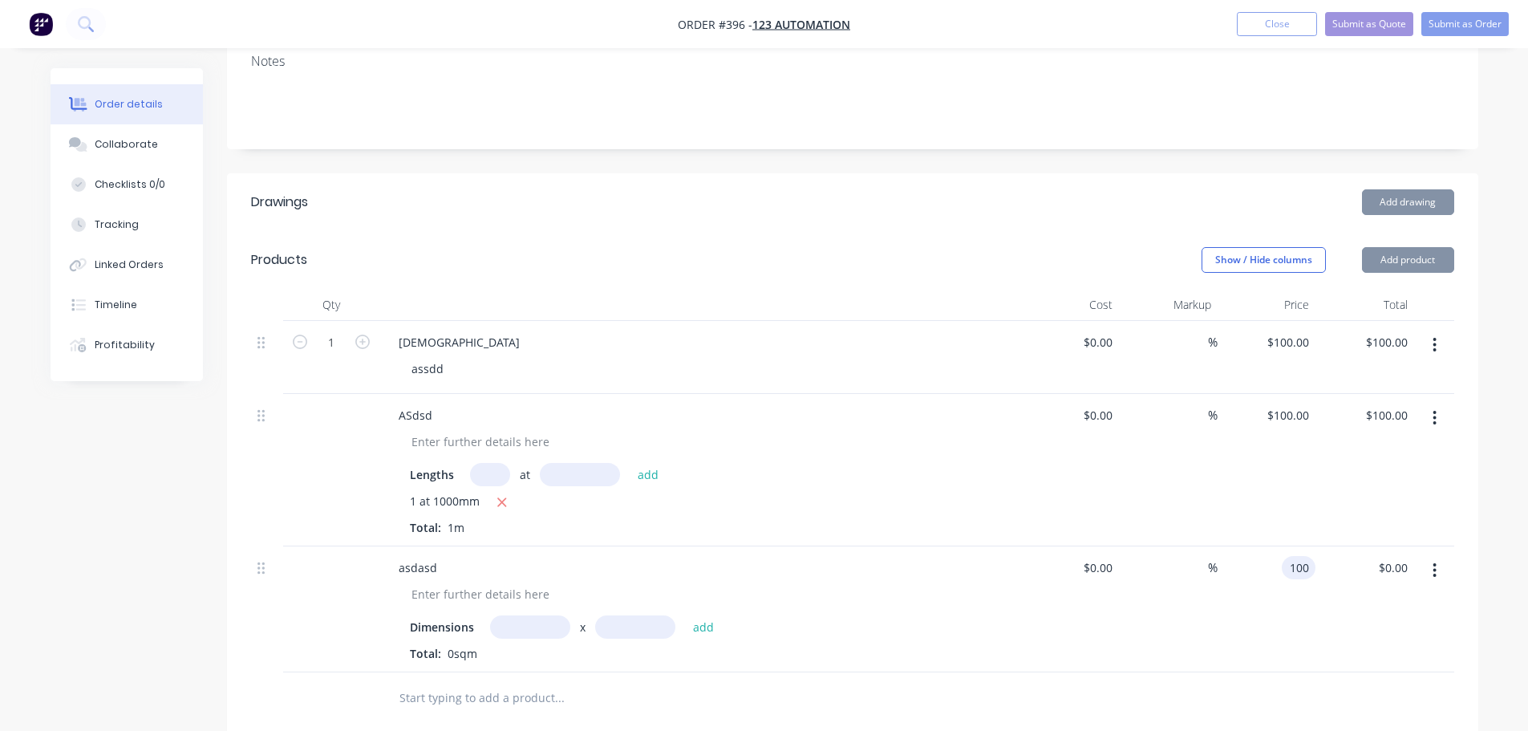
type input "$100.00"
click at [1315, 602] on div "asdasd Dimensions x add Total: 0sqm $0.00 $0.00 % $100.00 100 $0.00 $0.00" at bounding box center [852, 609] width 1203 height 126
click at [531, 615] on input "text" at bounding box center [530, 626] width 80 height 23
type input "1m"
click at [658, 615] on input "text" at bounding box center [635, 626] width 80 height 23
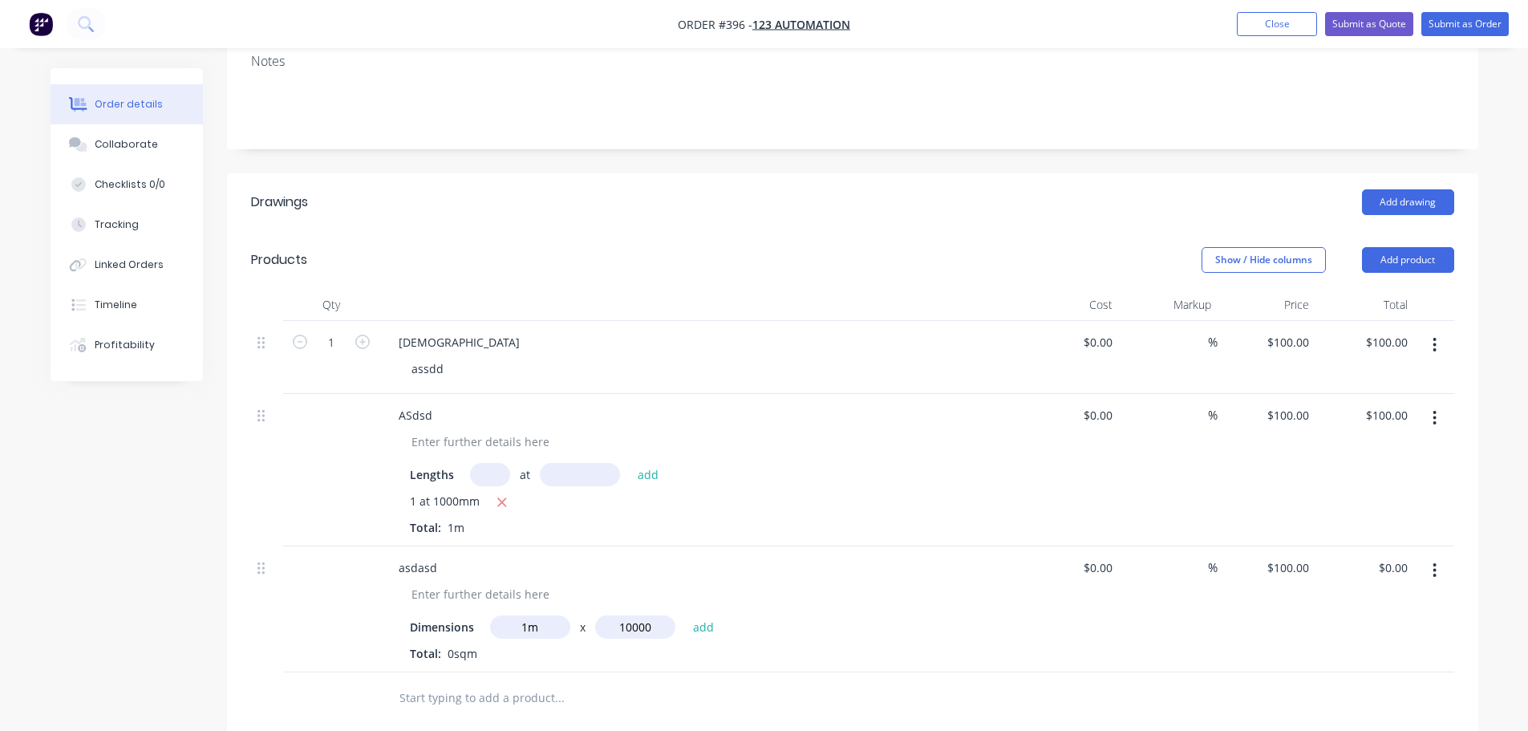
type input "10000"
click at [685, 615] on button "add" at bounding box center [704, 626] width 38 height 22
type input "$1,000,000.00"
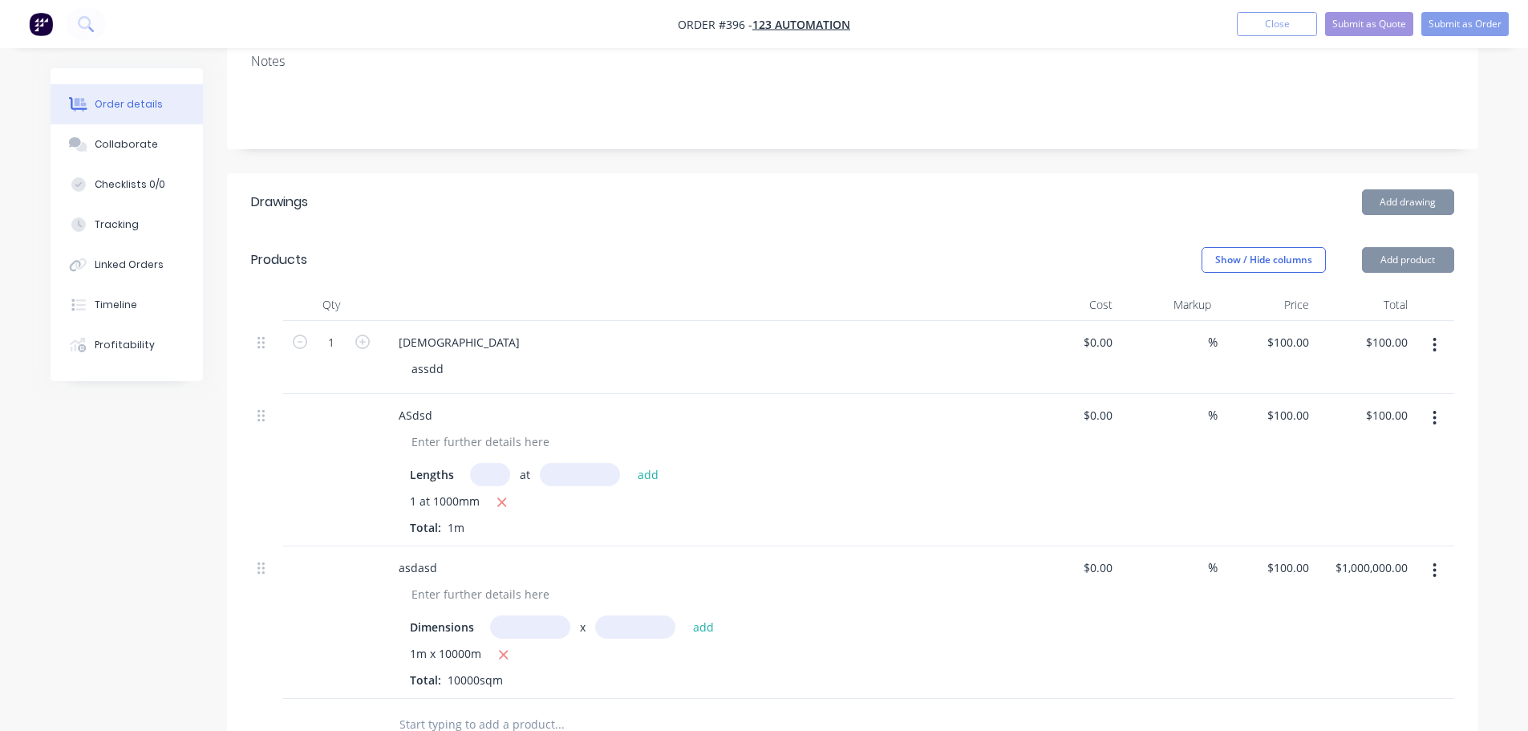
click at [1080, 607] on div "$0.00 $0.00" at bounding box center [1070, 622] width 99 height 152
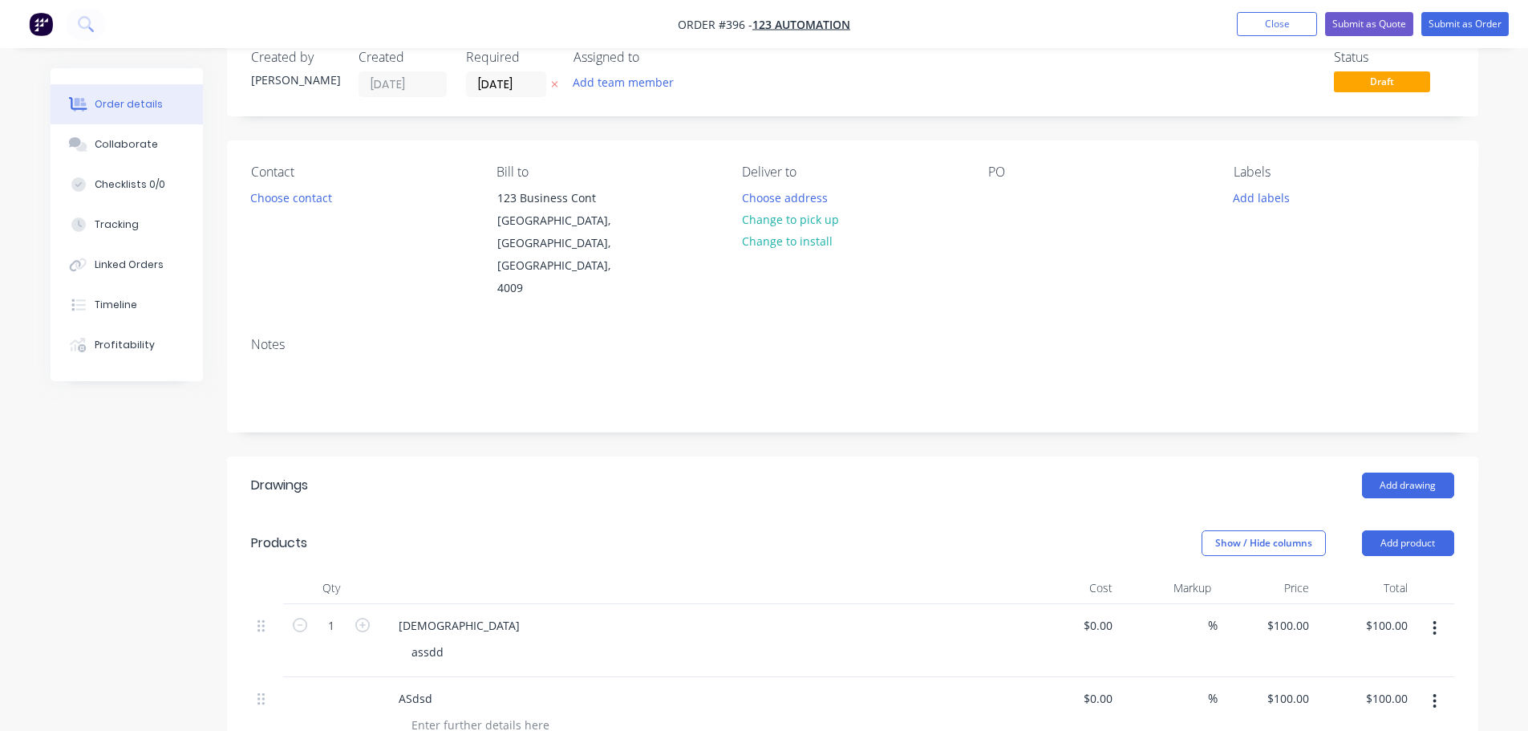
scroll to position [0, 0]
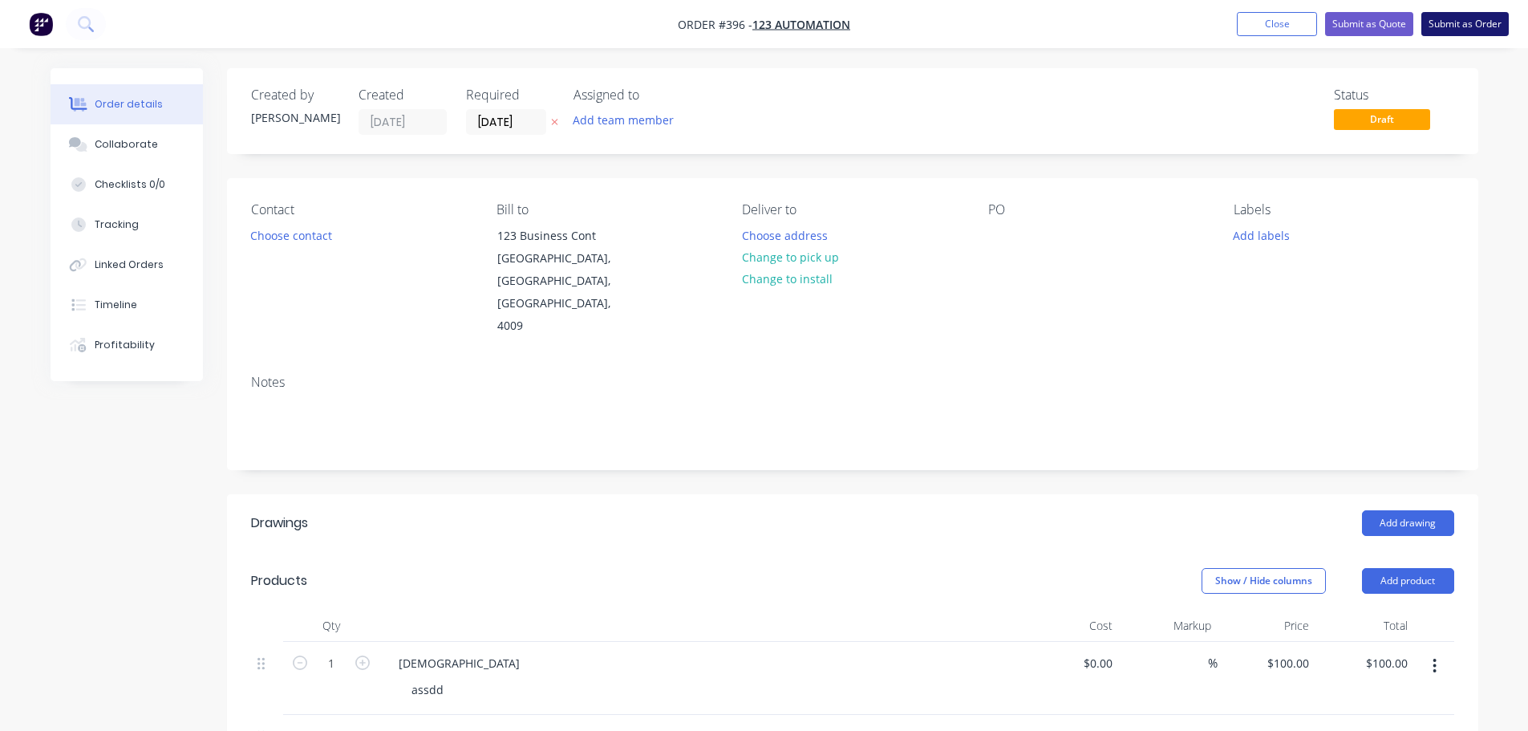
click at [1494, 20] on button "Submit as Order" at bounding box center [1464, 24] width 87 height 24
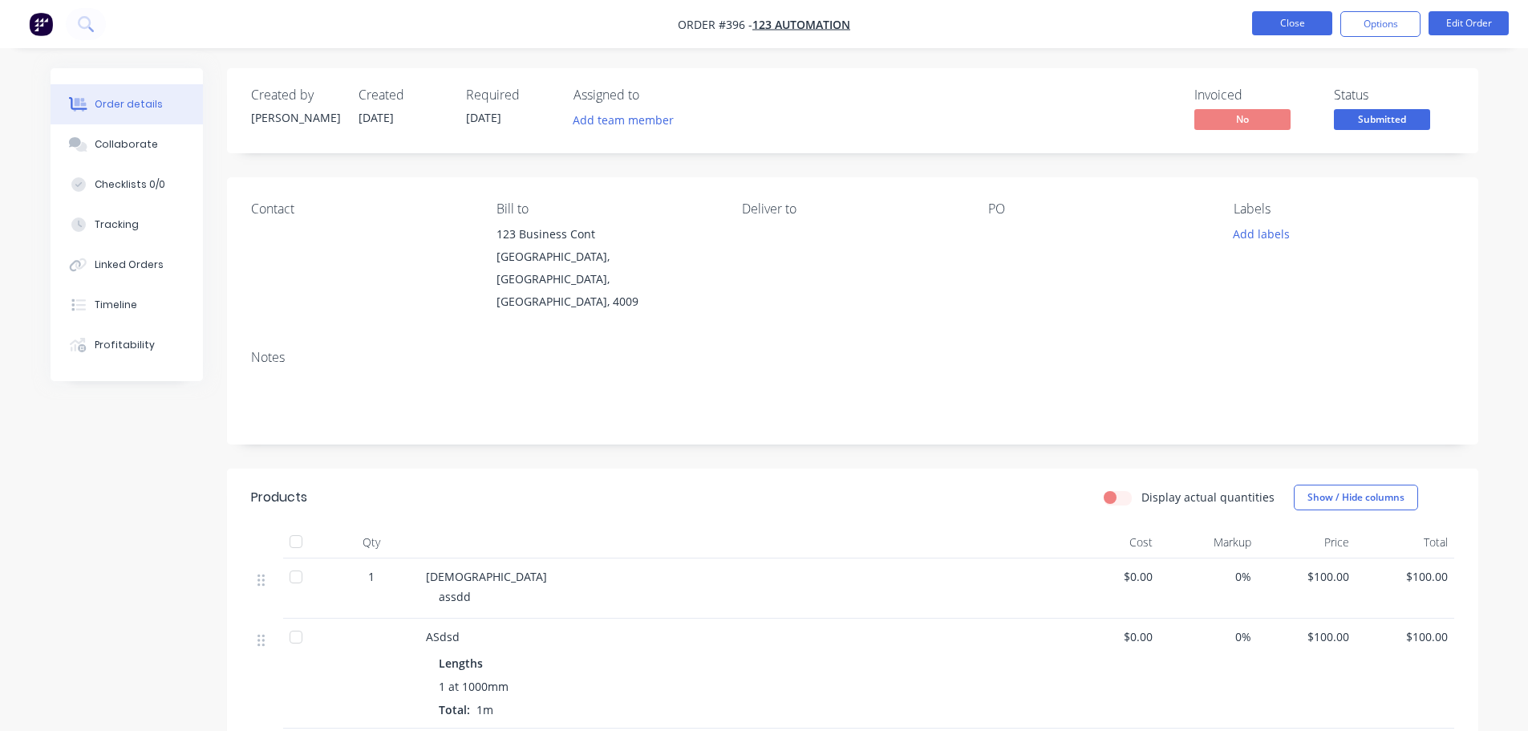
click at [1315, 26] on button "Close" at bounding box center [1292, 23] width 80 height 24
